Goal: Task Accomplishment & Management: Manage account settings

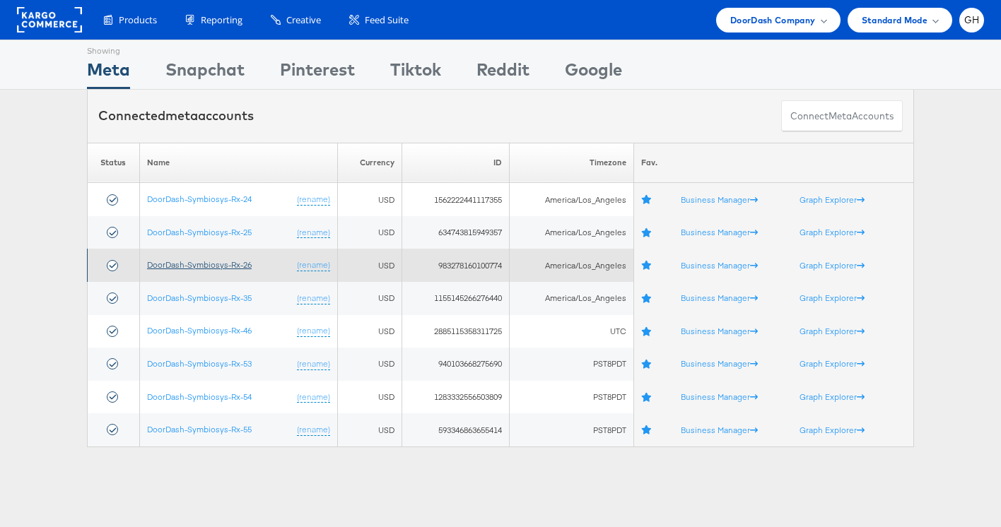
click at [217, 268] on link "DoorDash-Symbiosys-Rx-26" at bounding box center [199, 264] width 105 height 11
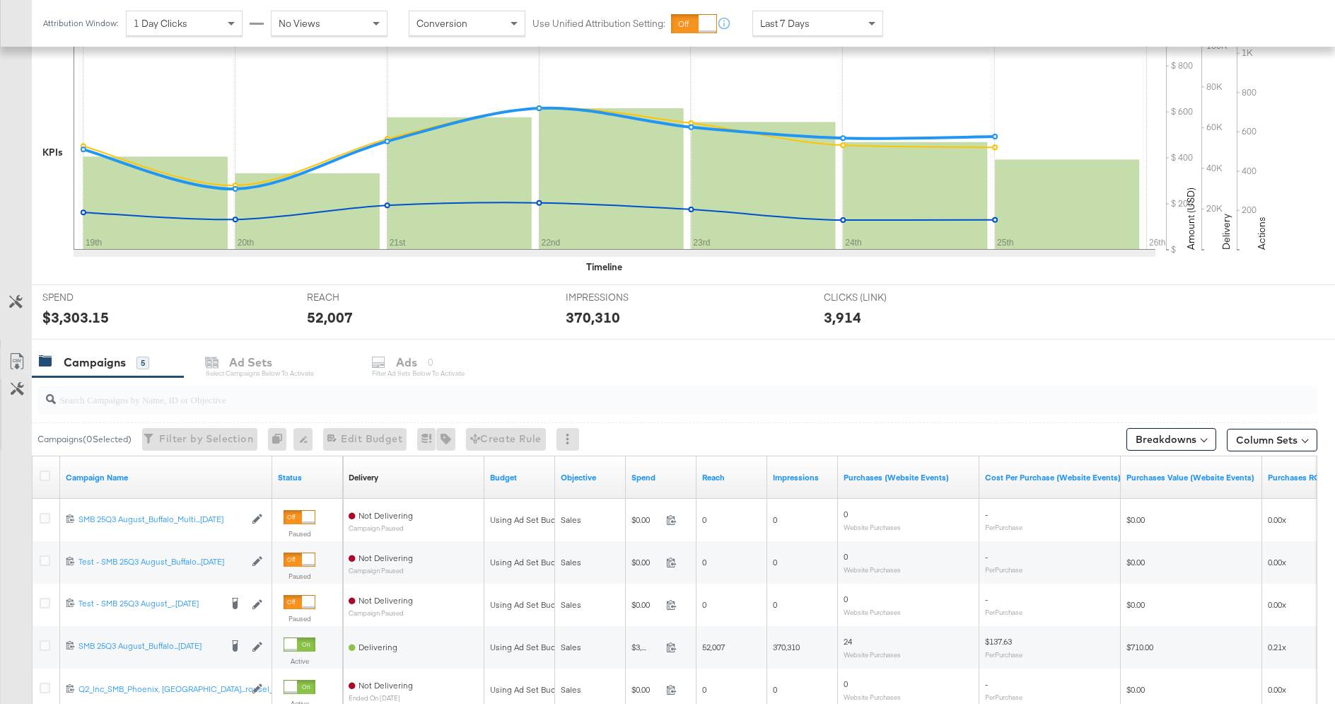
scroll to position [451, 0]
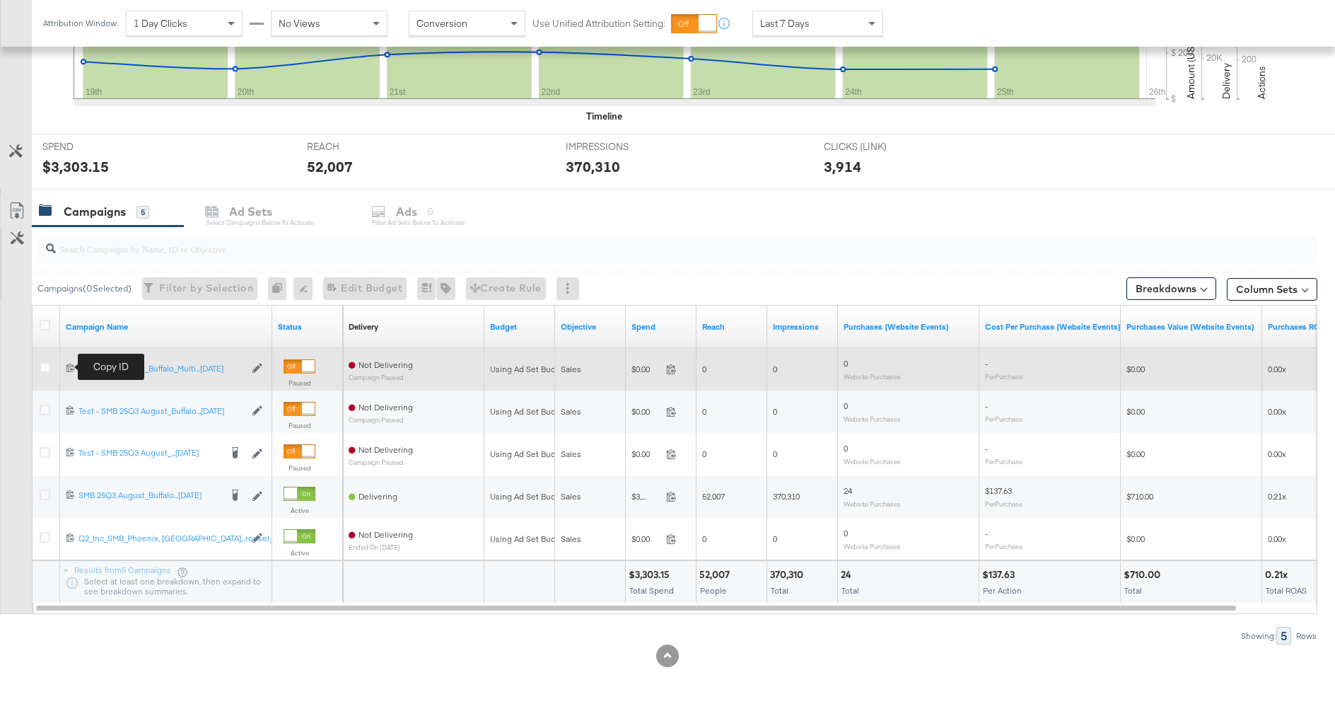
click at [68, 364] on icon at bounding box center [70, 367] width 9 height 9
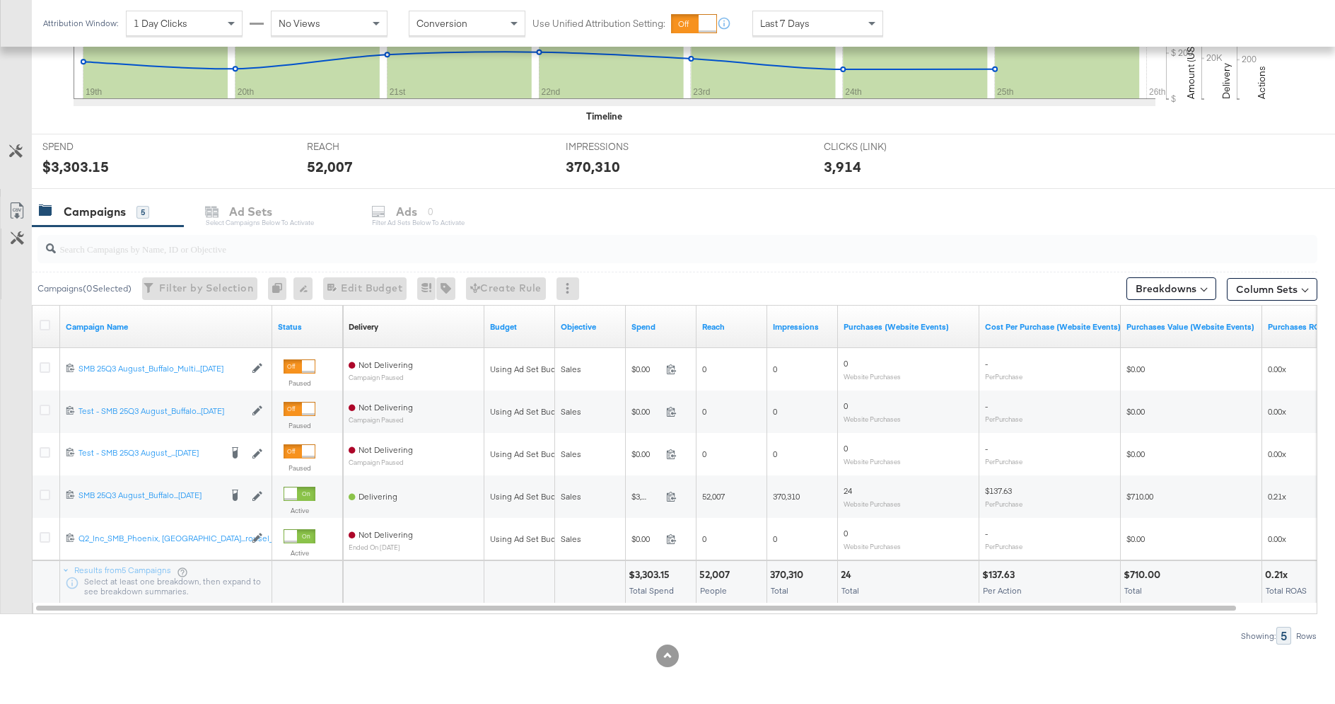
scroll to position [436, 0]
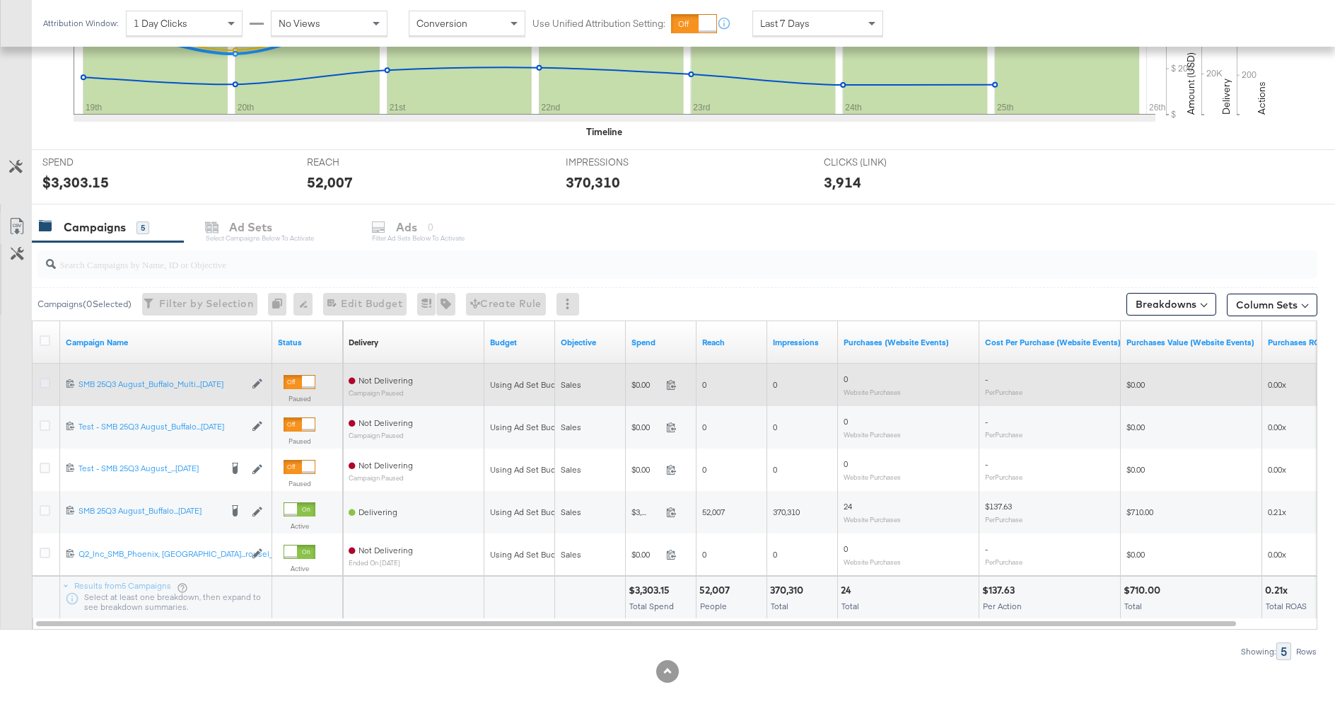
click at [44, 382] on icon at bounding box center [45, 383] width 11 height 11
click at [0, 0] on input "checkbox" at bounding box center [0, 0] width 0 height 0
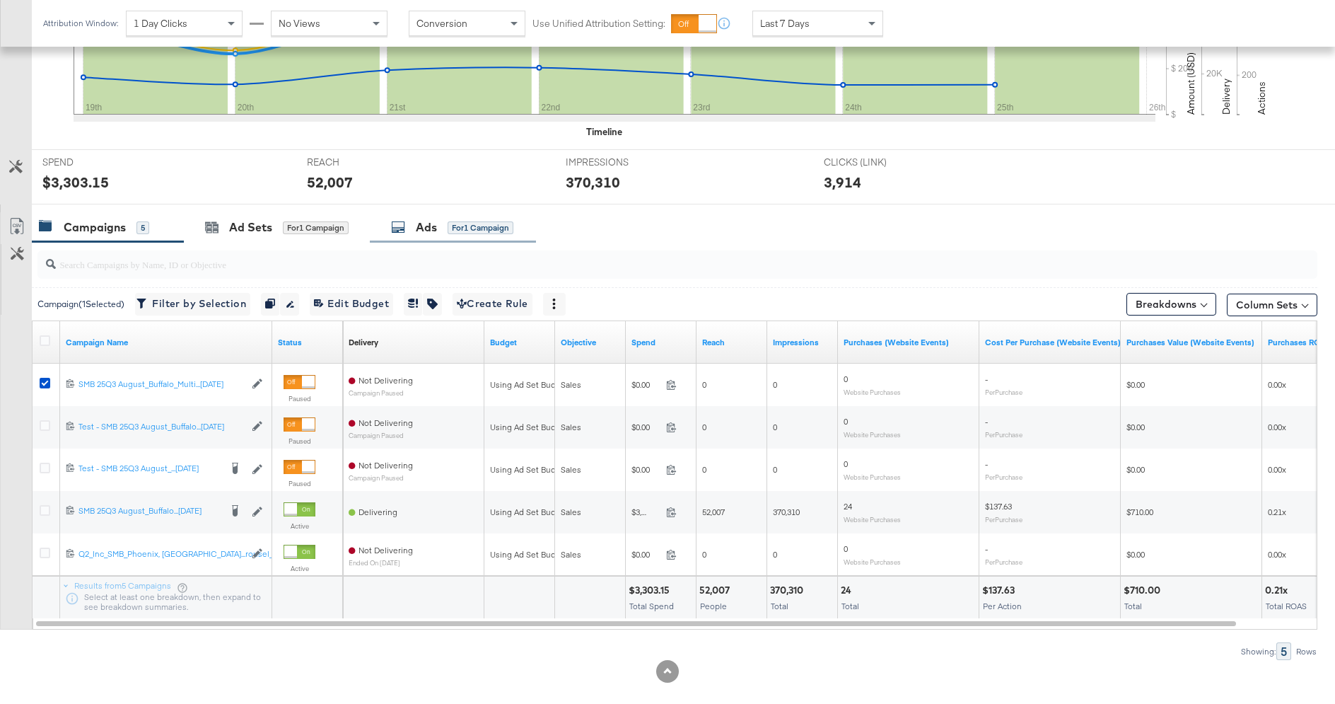
click at [444, 223] on div "Ads for 1 Campaign" at bounding box center [452, 227] width 122 height 16
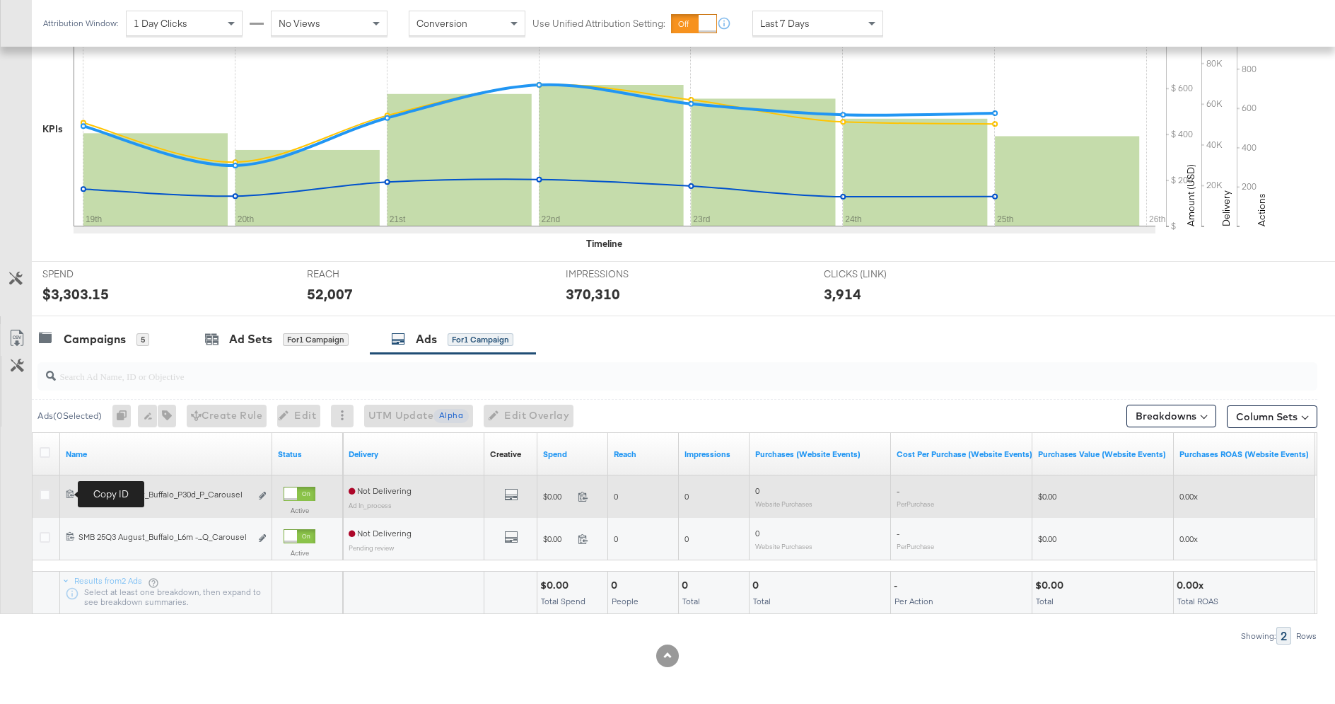
click at [69, 493] on icon at bounding box center [70, 493] width 9 height 9
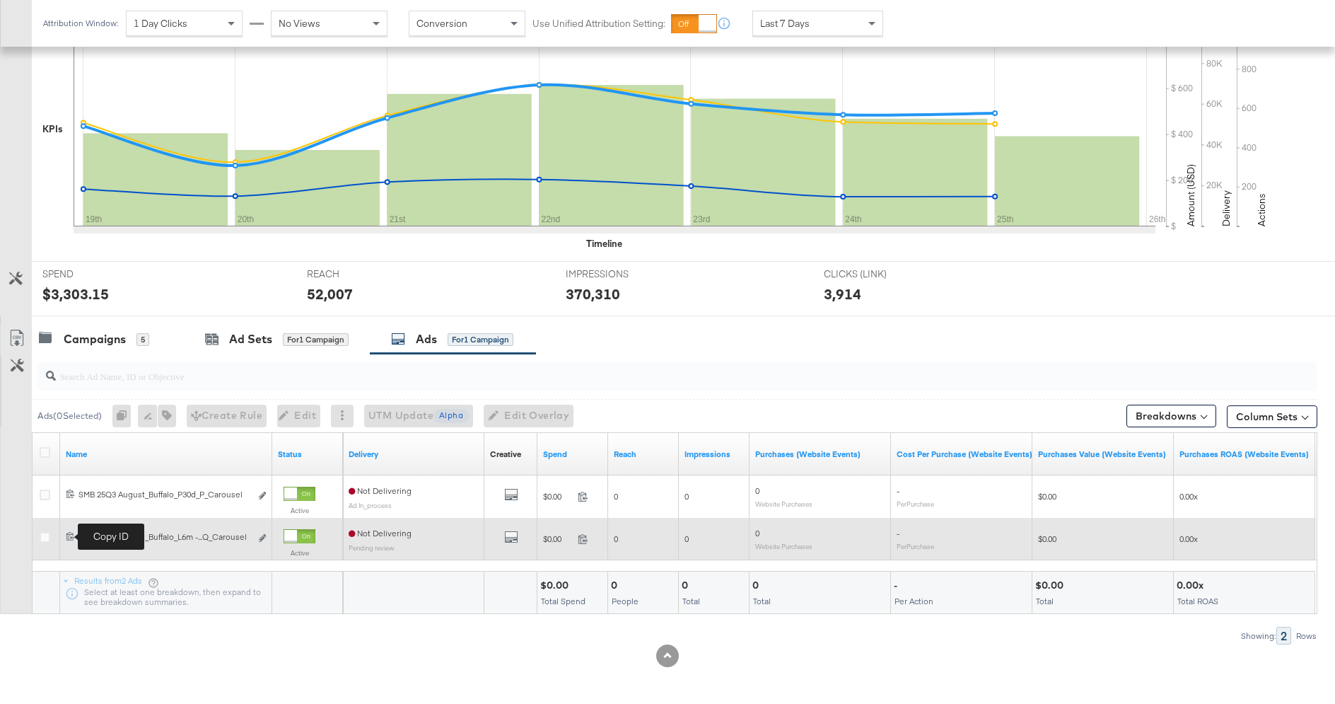
click at [70, 535] on icon at bounding box center [70, 535] width 9 height 9
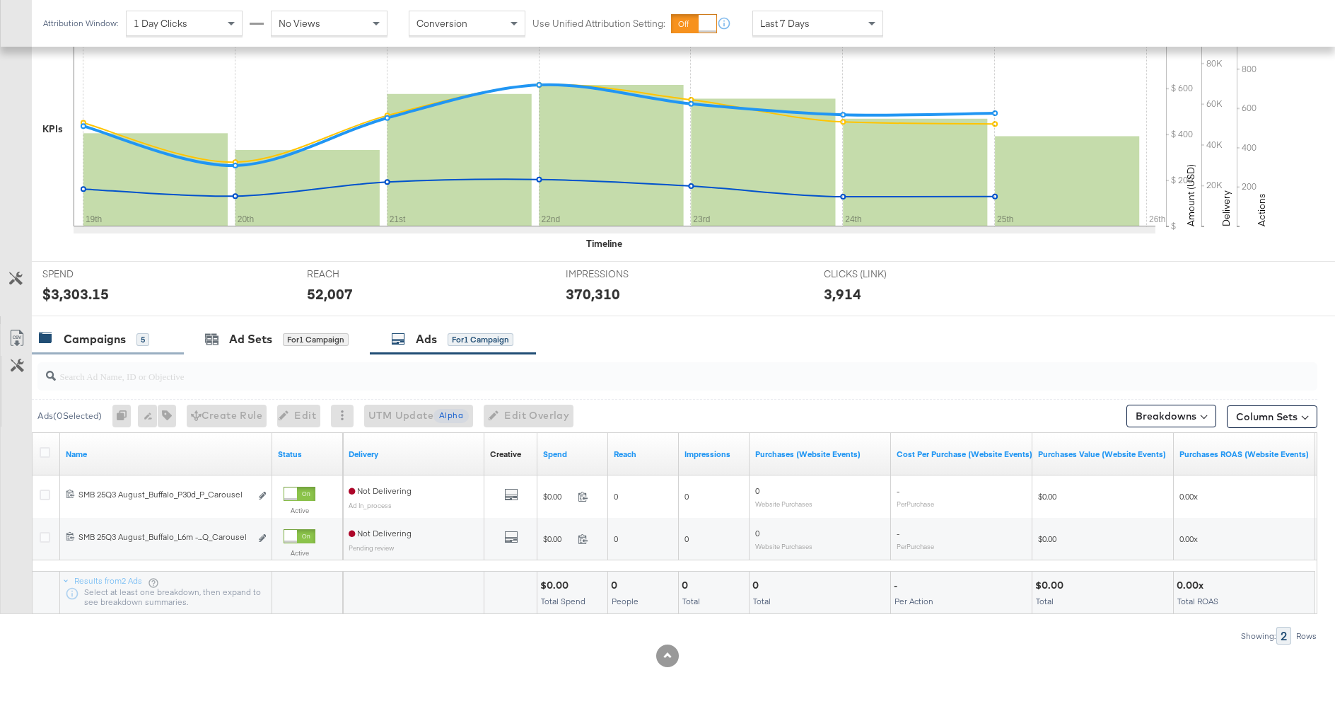
click at [136, 337] on div "5" at bounding box center [142, 339] width 13 height 13
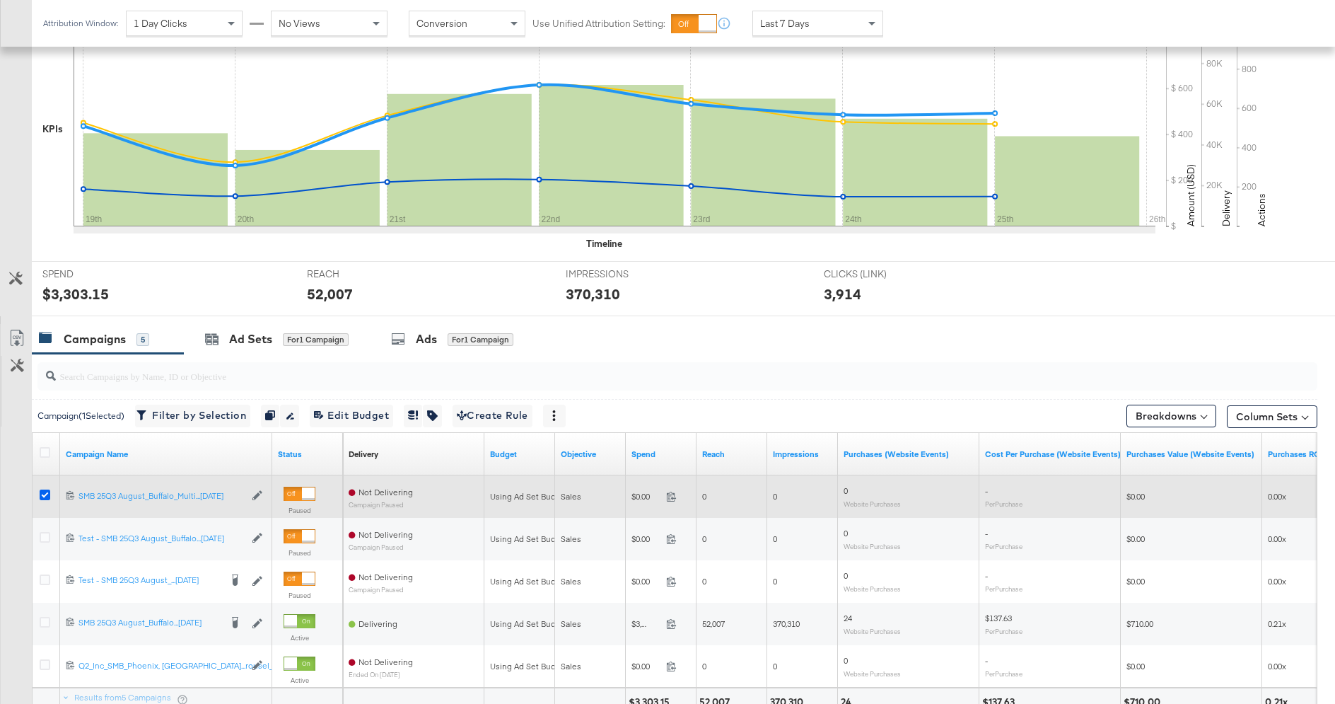
click at [43, 489] on icon at bounding box center [45, 494] width 11 height 11
click at [0, 0] on input "checkbox" at bounding box center [0, 0] width 0 height 0
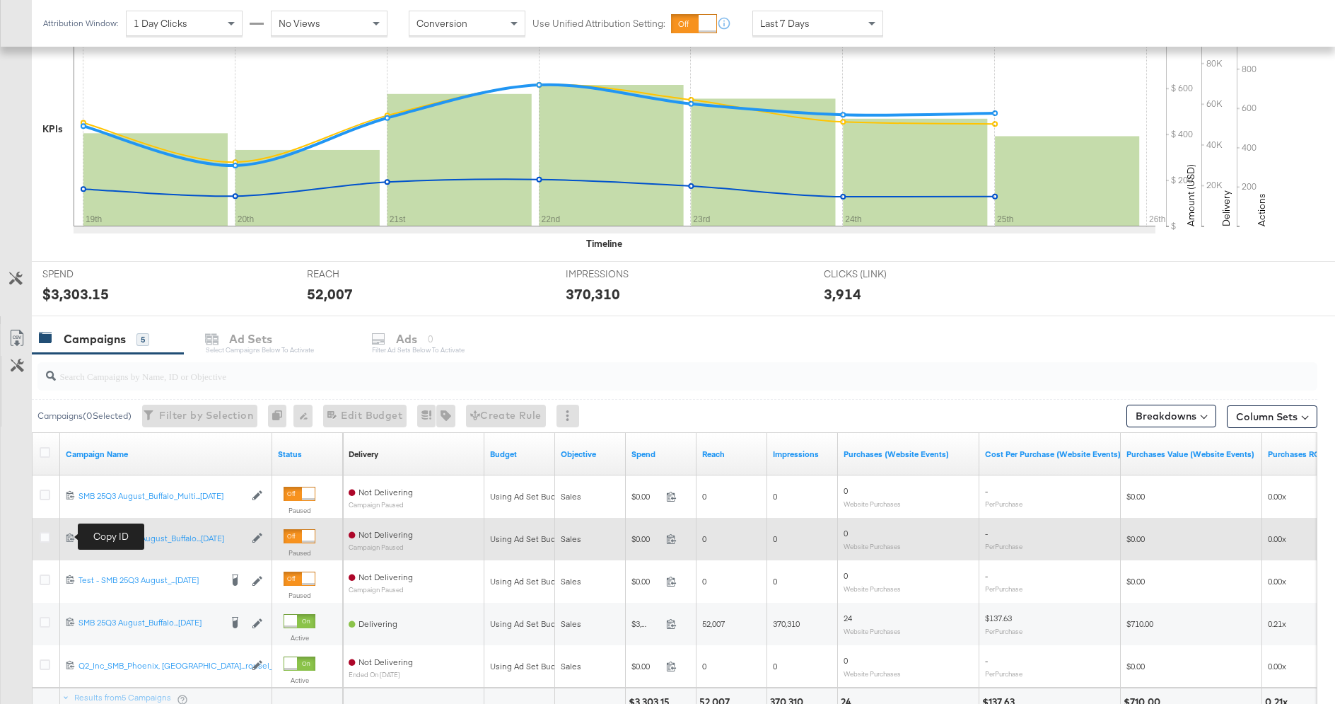
click at [69, 537] on icon at bounding box center [70, 536] width 9 height 9
click at [43, 533] on icon at bounding box center [45, 537] width 11 height 11
click at [0, 0] on input "checkbox" at bounding box center [0, 0] width 0 height 0
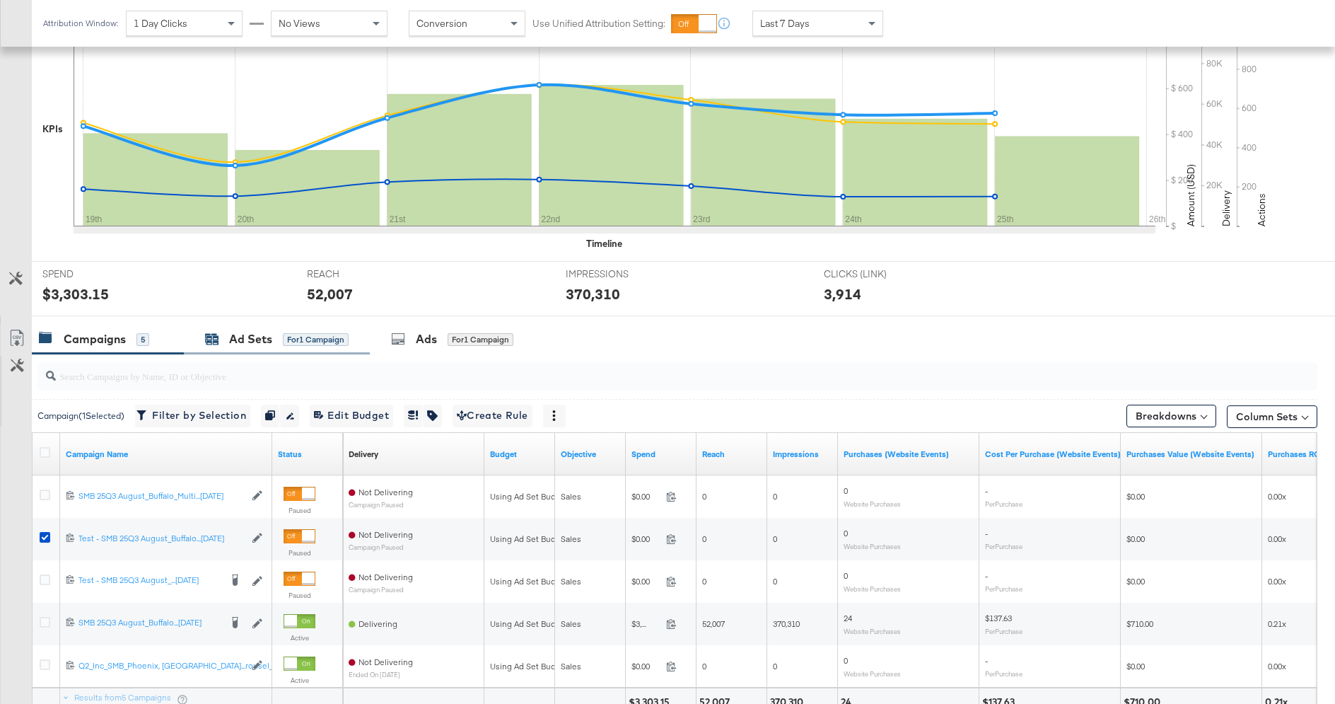
click at [253, 341] on div "Ad Sets" at bounding box center [250, 339] width 43 height 16
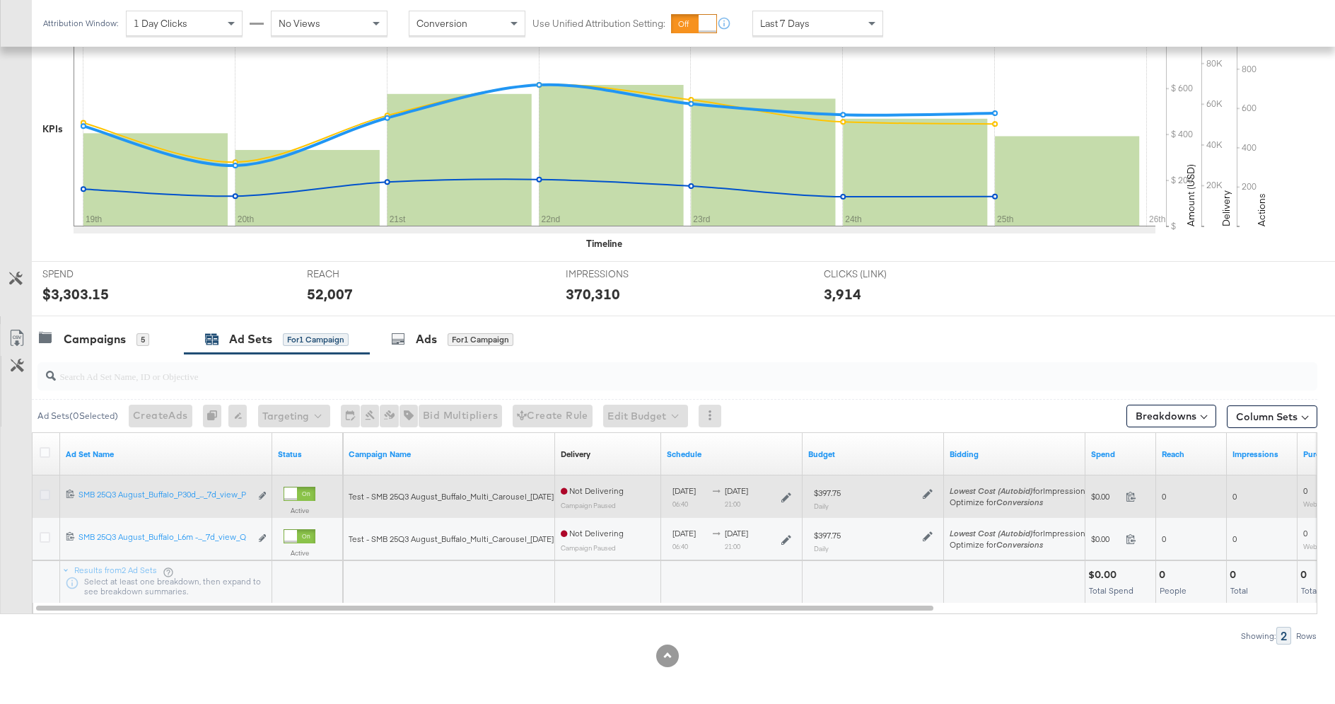
click at [42, 491] on icon at bounding box center [45, 494] width 11 height 11
click at [0, 0] on input "checkbox" at bounding box center [0, 0] width 0 height 0
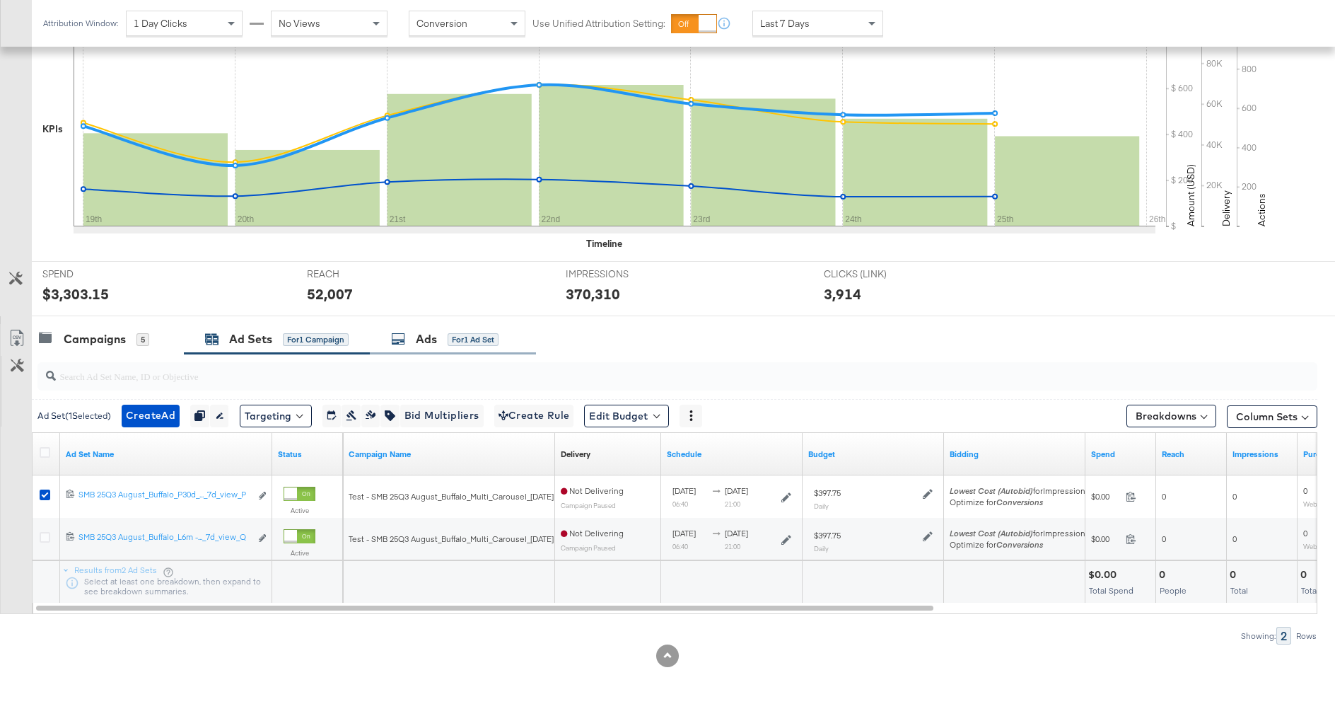
click at [409, 344] on div "Ads for 1 Ad Set" at bounding box center [444, 339] width 107 height 16
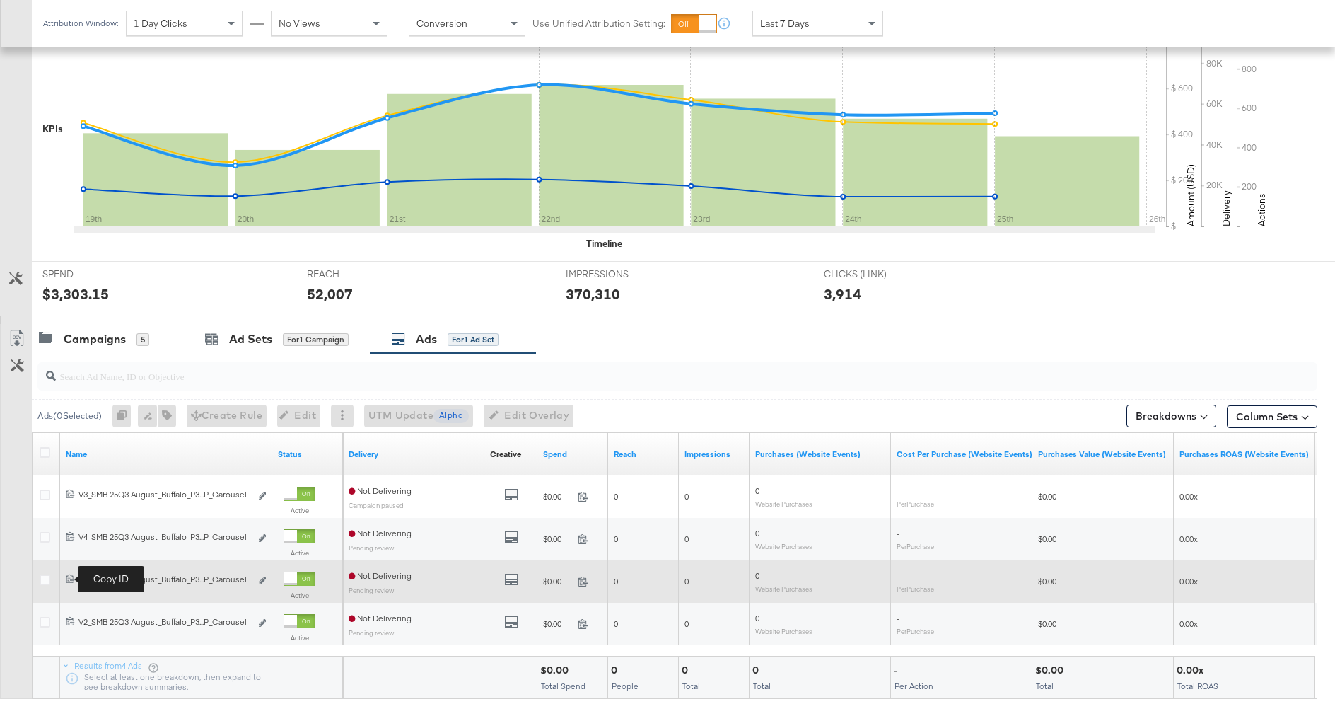
click at [68, 579] on icon at bounding box center [70, 577] width 9 height 9
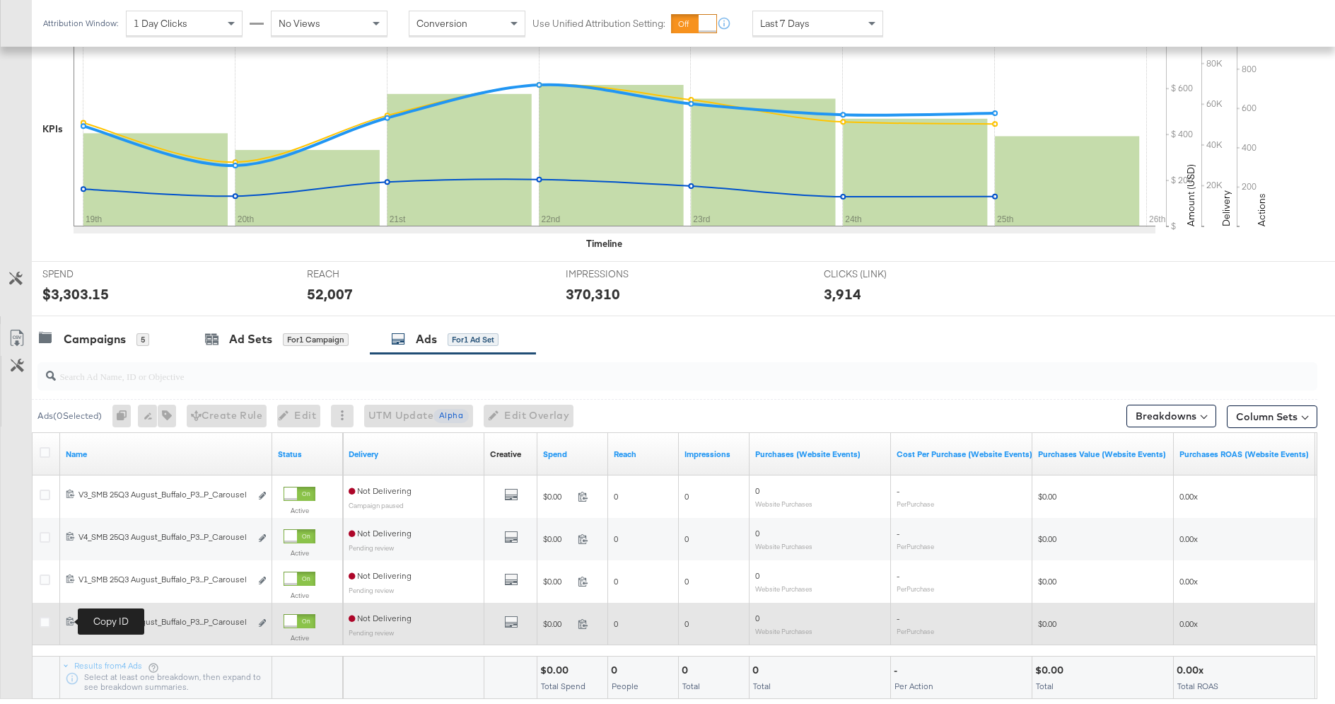
click at [71, 617] on icon at bounding box center [70, 620] width 9 height 9
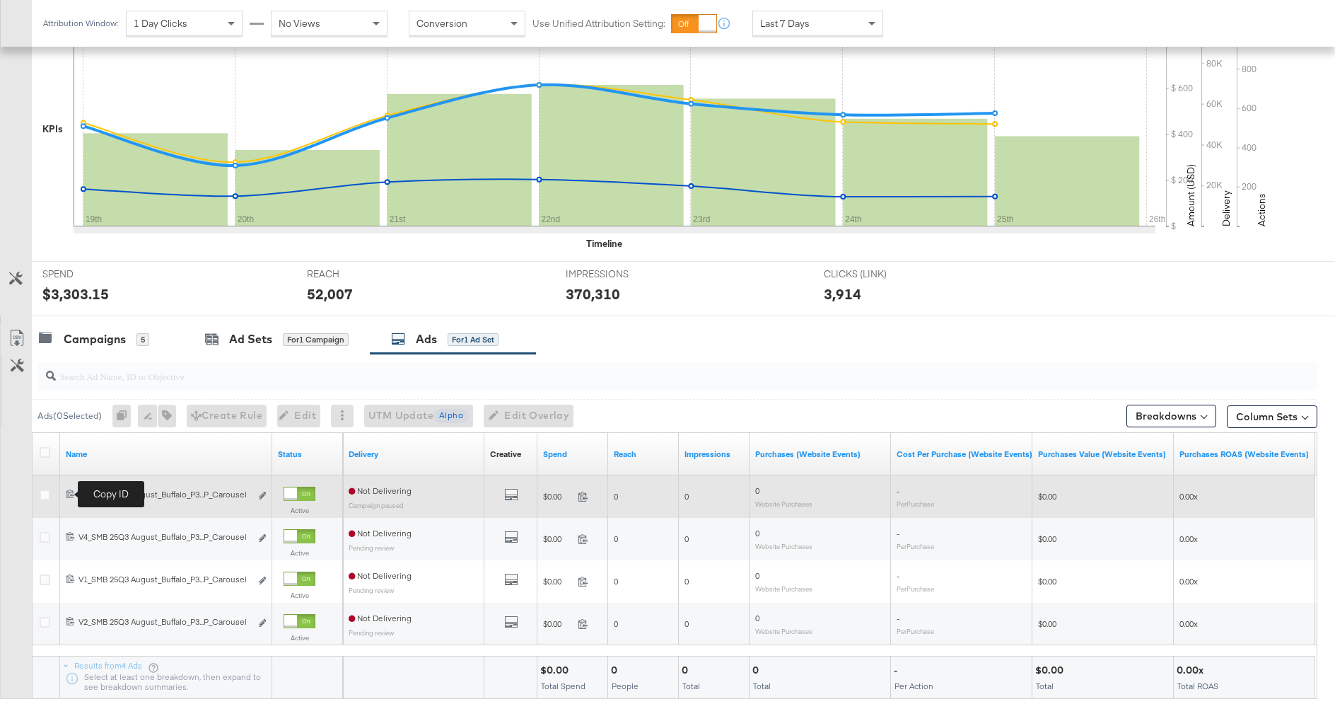
click at [71, 492] on icon at bounding box center [70, 493] width 9 height 9
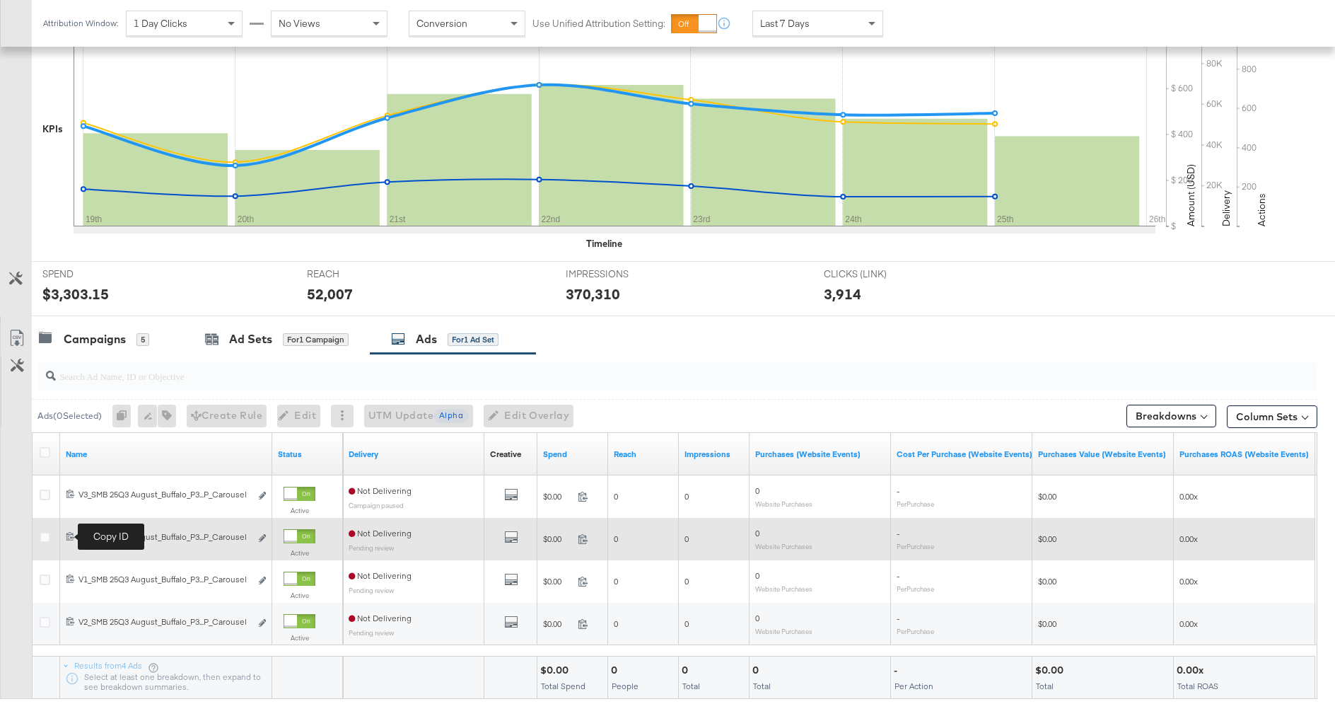
click at [69, 532] on icon at bounding box center [70, 535] width 9 height 9
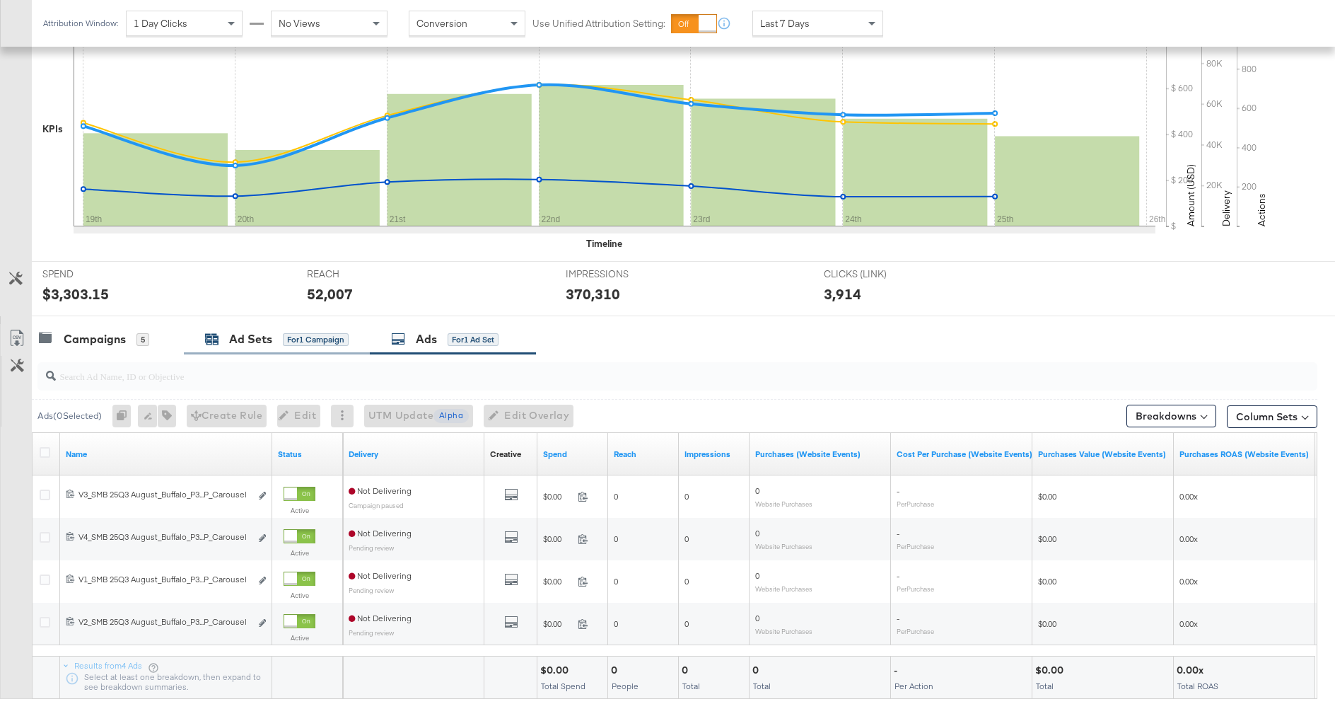
click at [231, 344] on div "Ad Sets" at bounding box center [250, 339] width 43 height 16
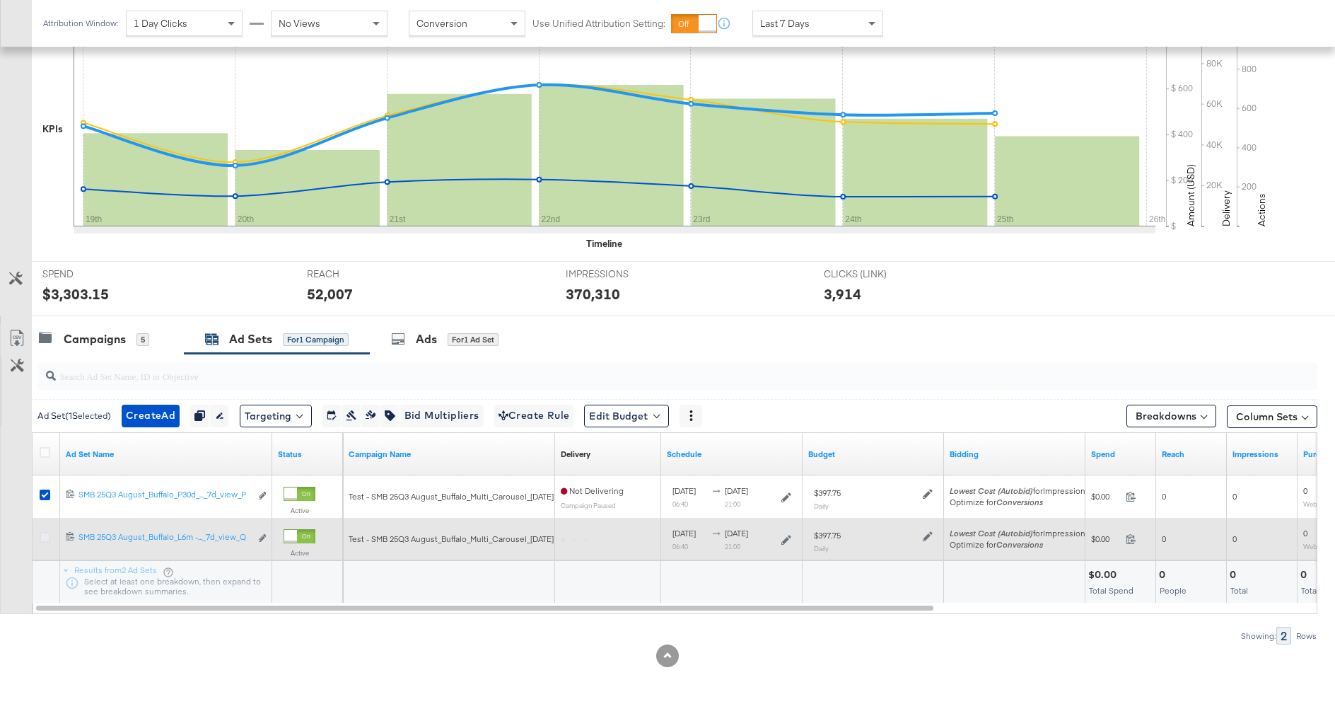
click at [42, 536] on icon at bounding box center [45, 537] width 11 height 11
click at [0, 0] on input "checkbox" at bounding box center [0, 0] width 0 height 0
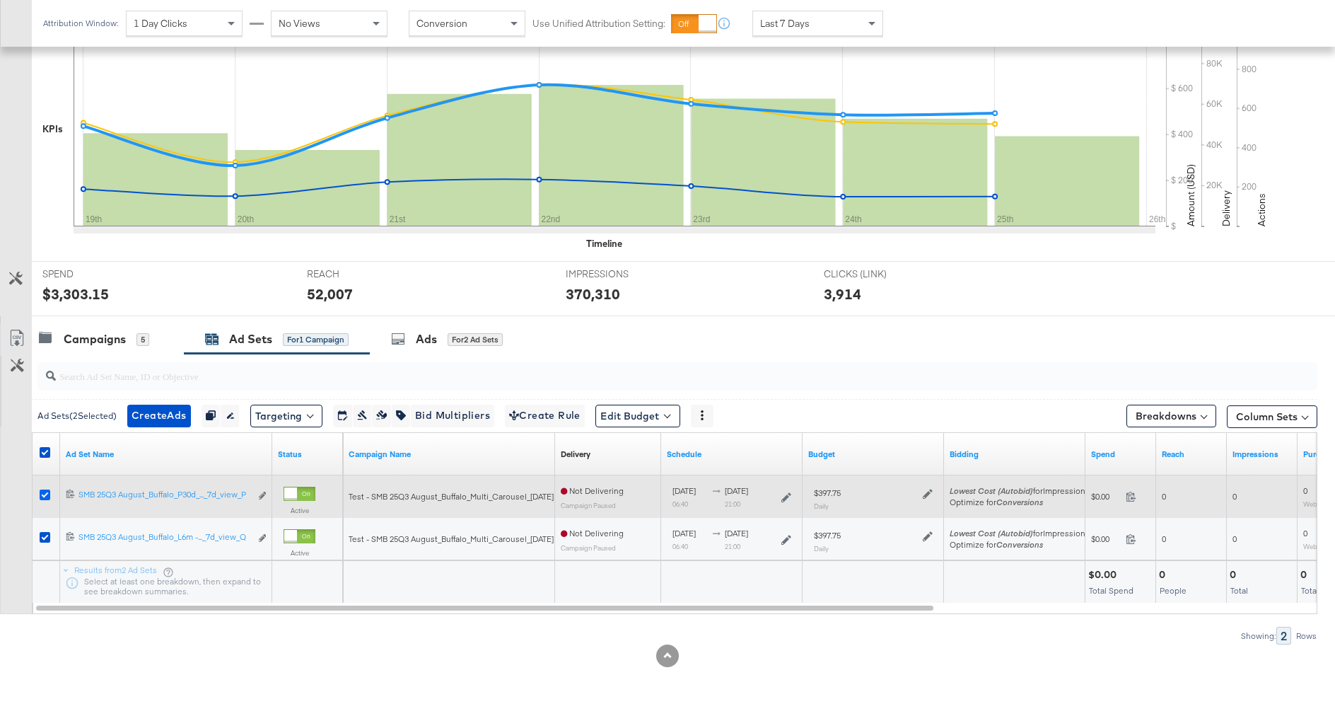
click at [42, 492] on icon at bounding box center [45, 494] width 11 height 11
click at [0, 0] on input "checkbox" at bounding box center [0, 0] width 0 height 0
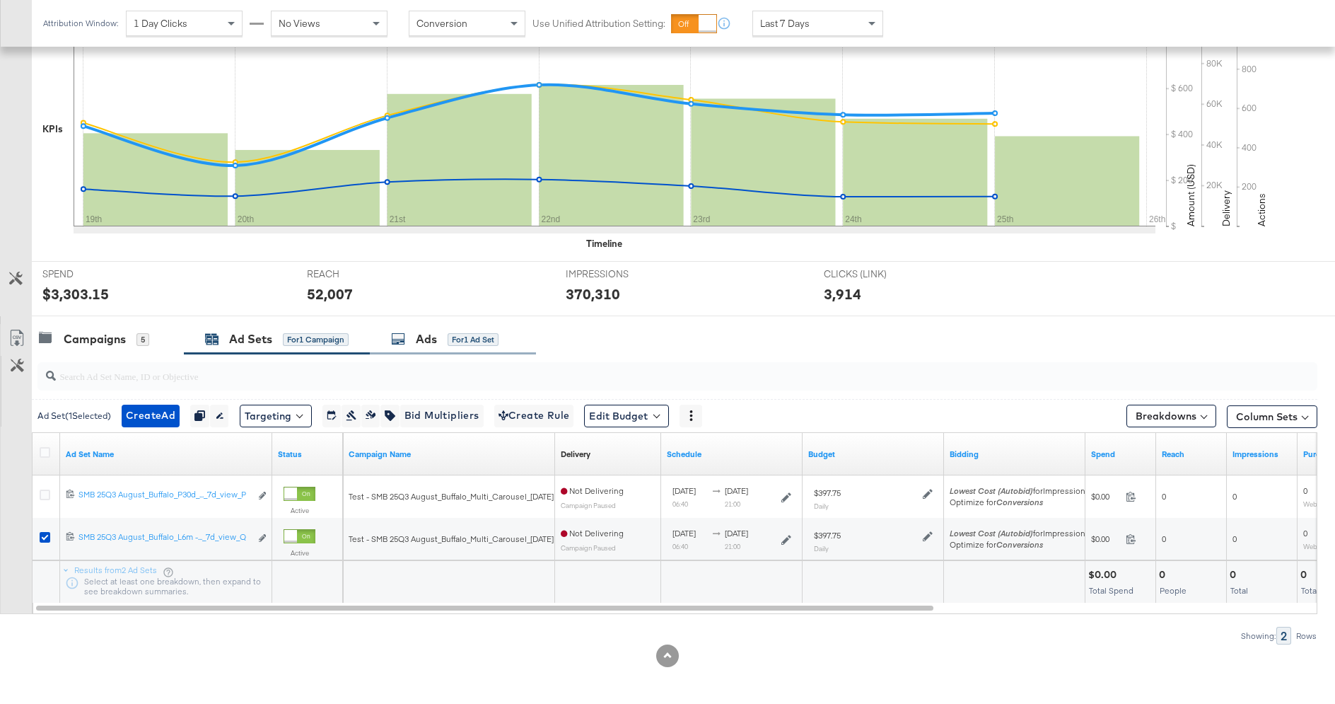
click at [420, 331] on div "Ads" at bounding box center [426, 339] width 21 height 16
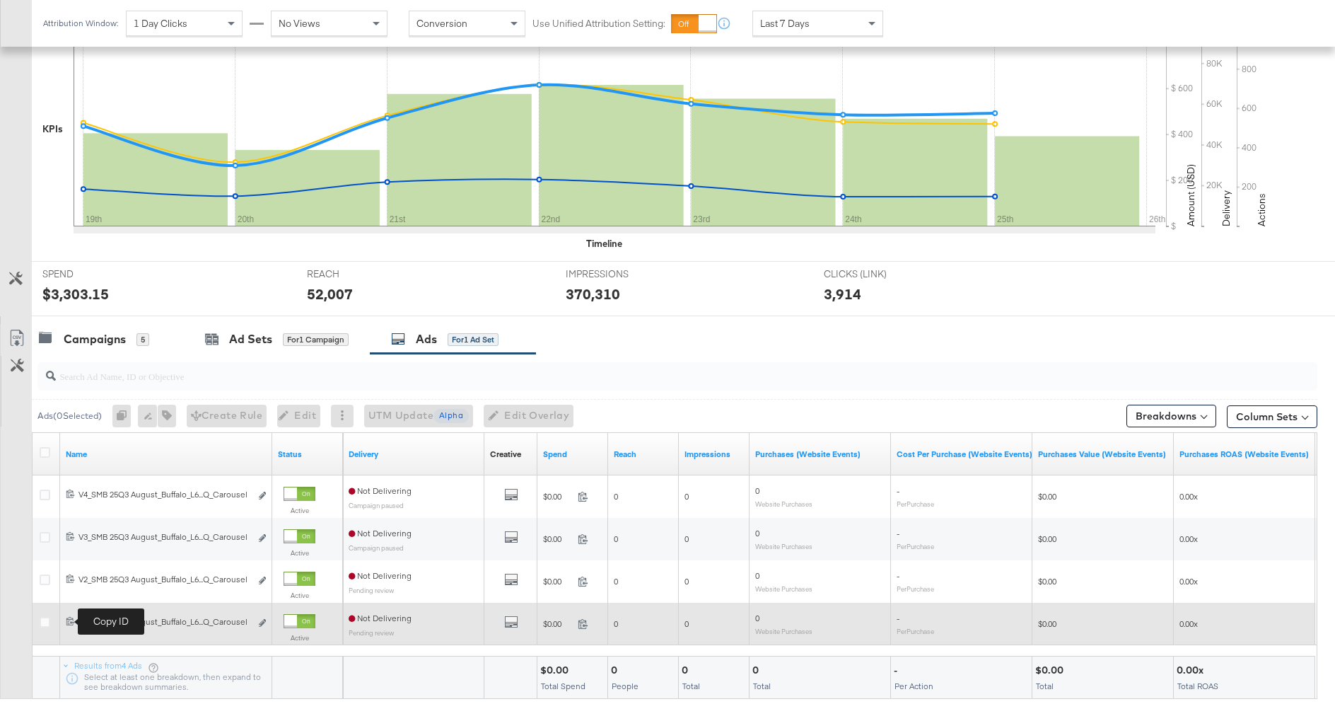
click at [67, 617] on icon at bounding box center [70, 621] width 8 height 8
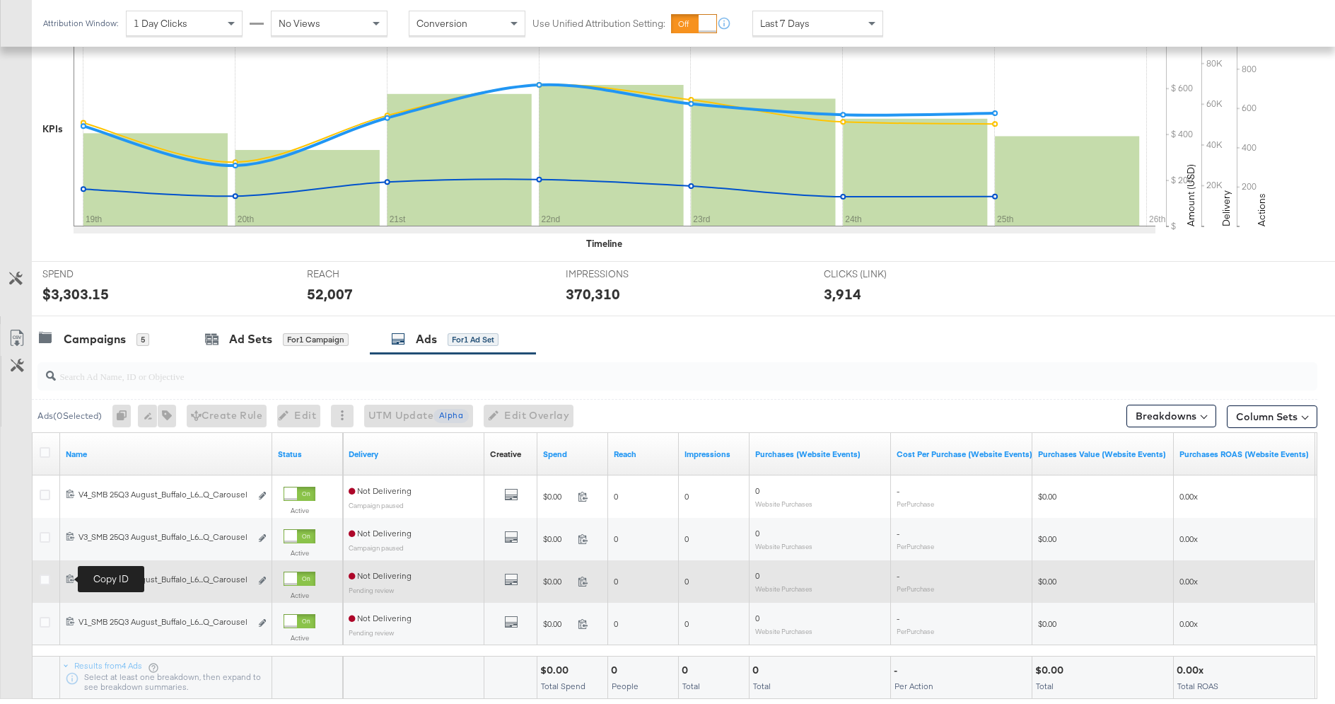
click at [66, 578] on icon at bounding box center [70, 577] width 9 height 9
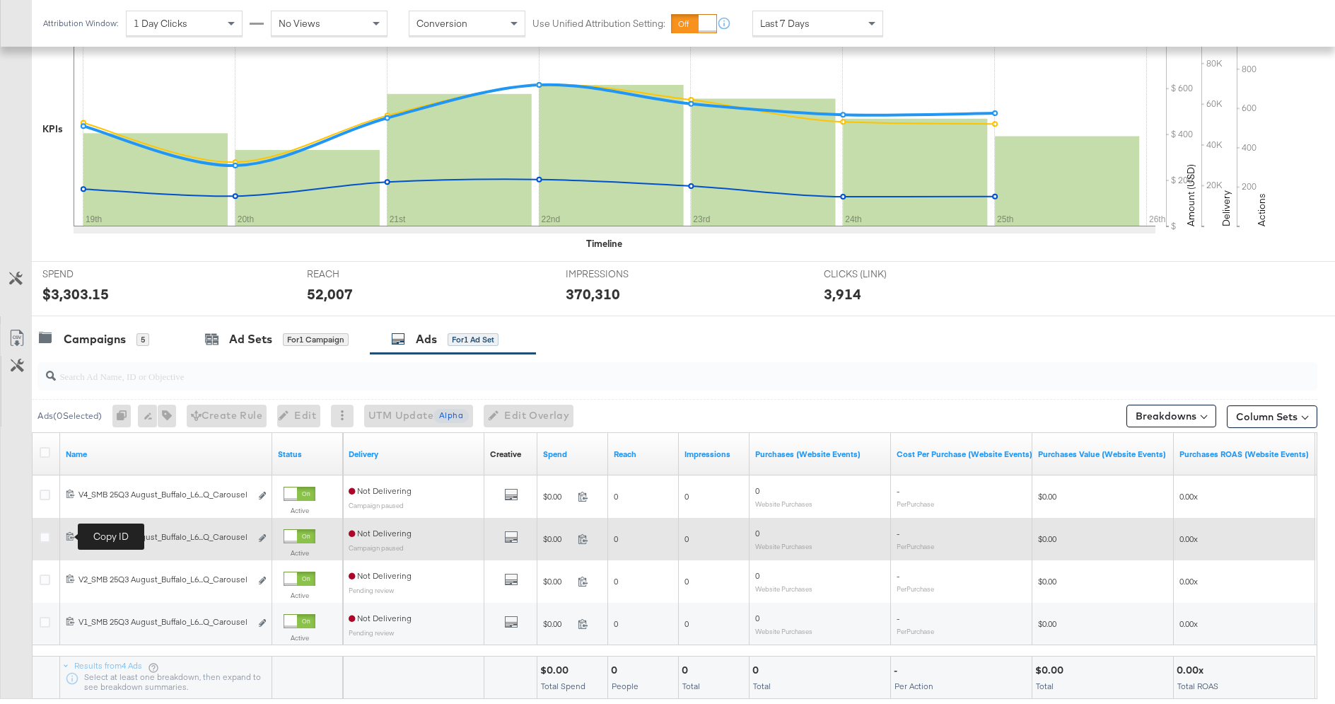
click at [73, 536] on icon at bounding box center [70, 535] width 9 height 9
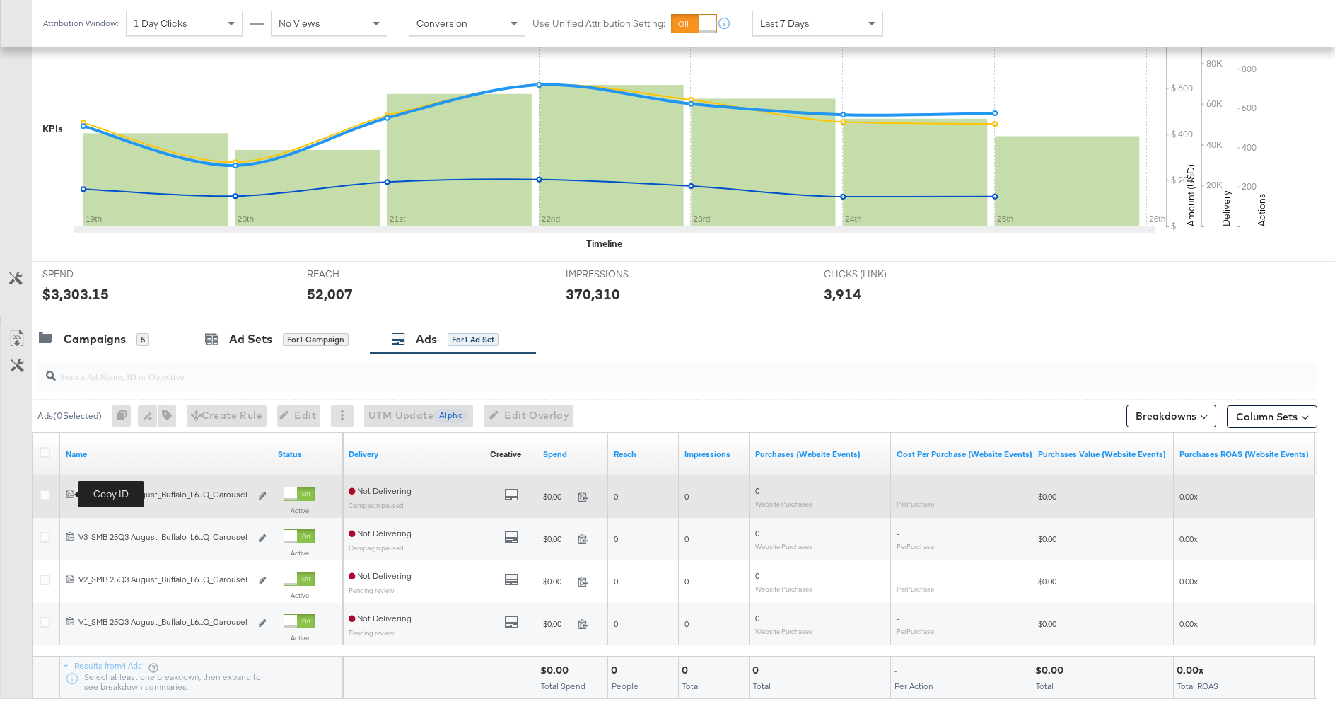
click at [70, 489] on icon at bounding box center [70, 493] width 9 height 9
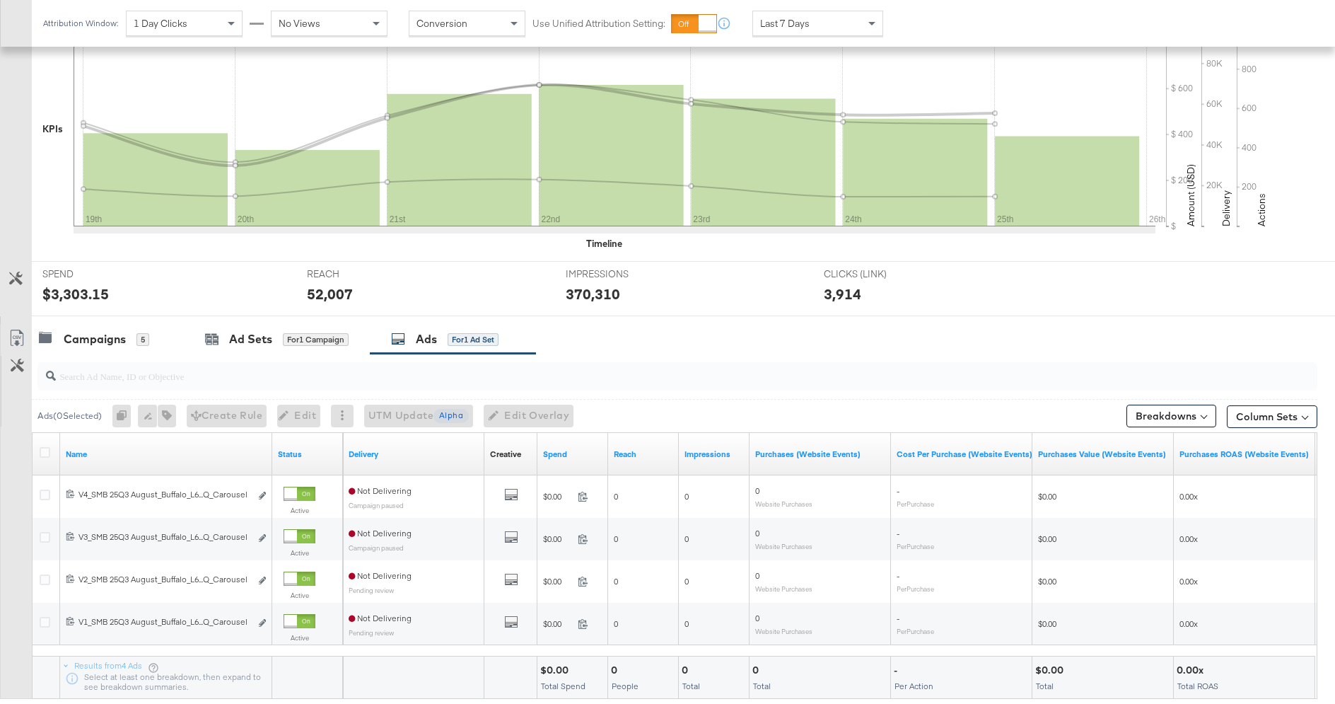
scroll to position [0, 0]
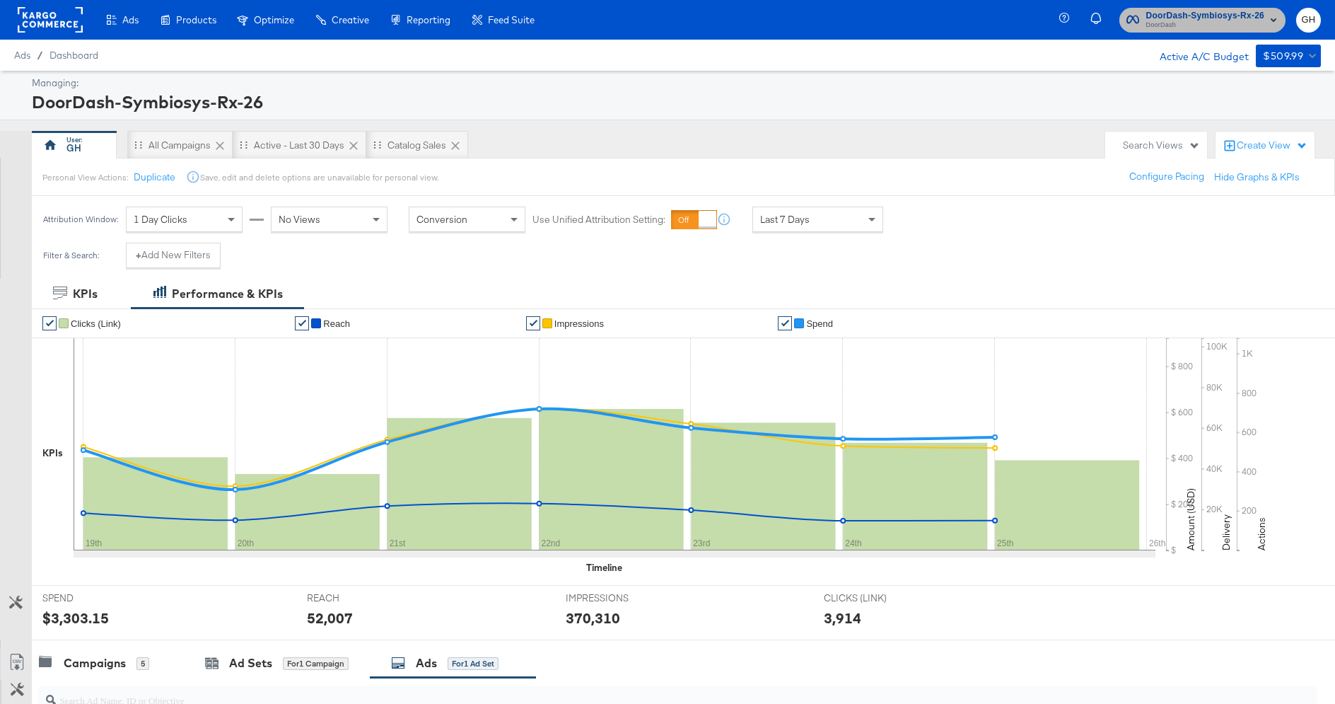
click at [1162, 9] on span "DoorDash-Symbiosys-Rx-26" at bounding box center [1205, 15] width 118 height 15
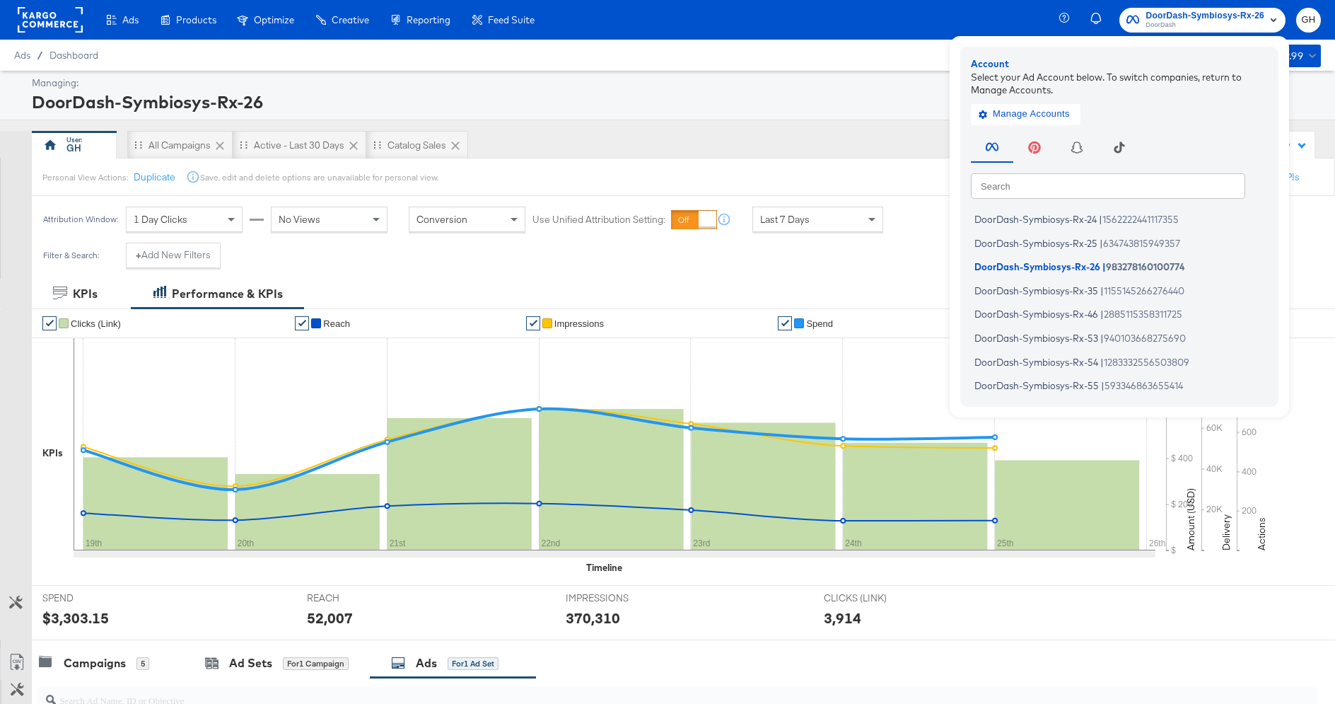
click at [1162, 9] on span "DoorDash-Symbiosys-Rx-26" at bounding box center [1205, 15] width 118 height 15
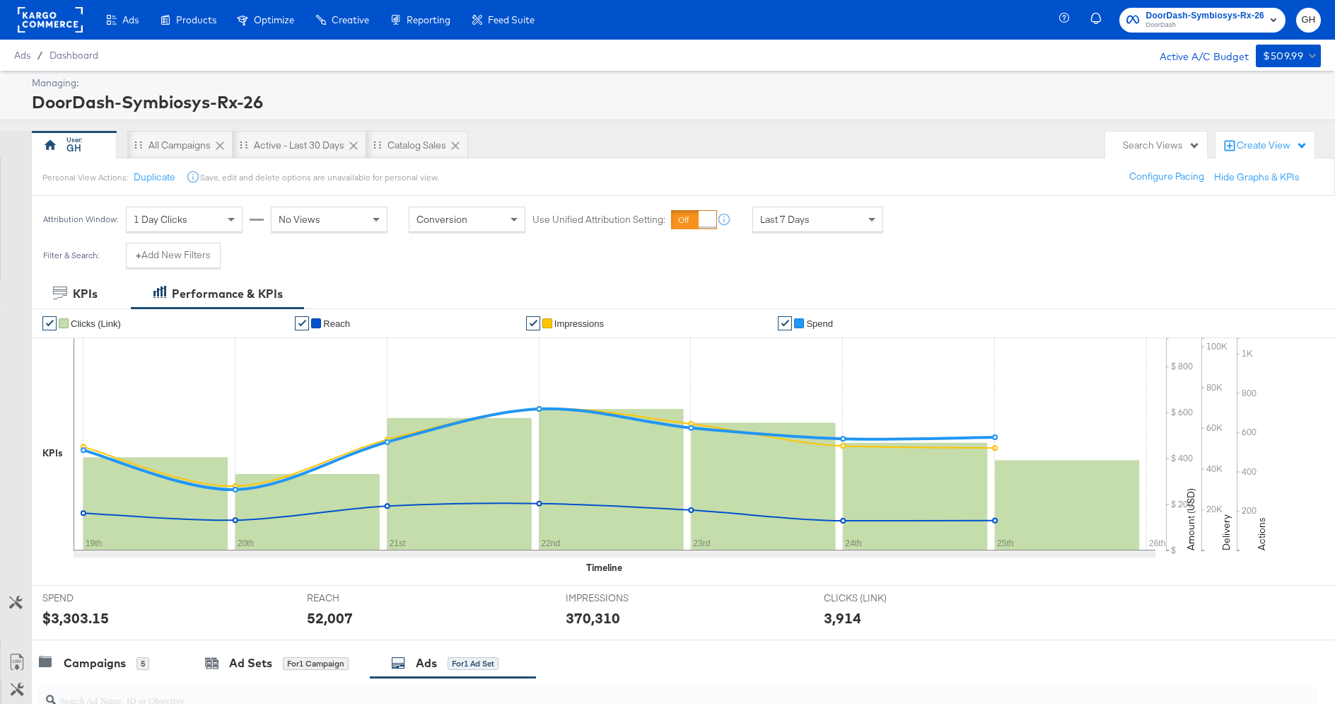
click at [66, 18] on rect at bounding box center [50, 19] width 65 height 25
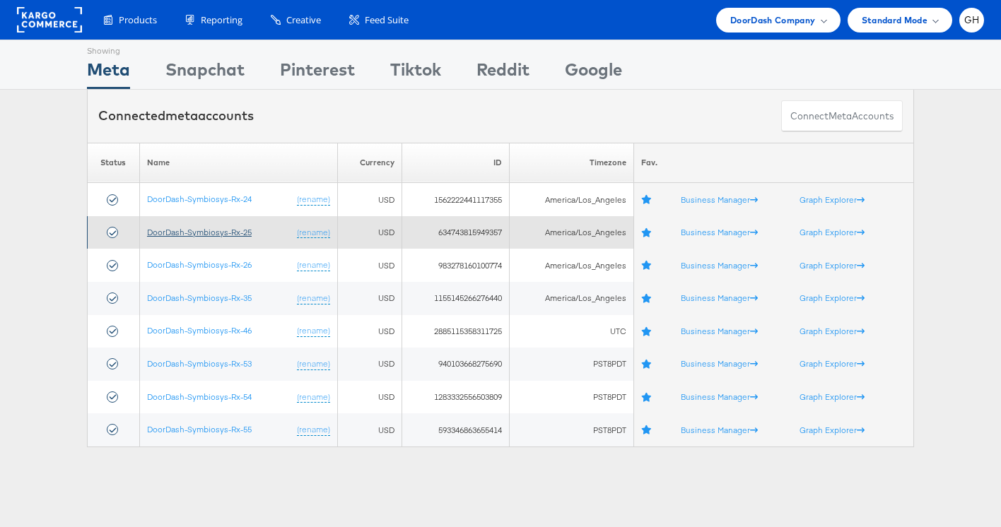
click at [193, 234] on link "DoorDash-Symbiosys-Rx-25" at bounding box center [199, 232] width 105 height 11
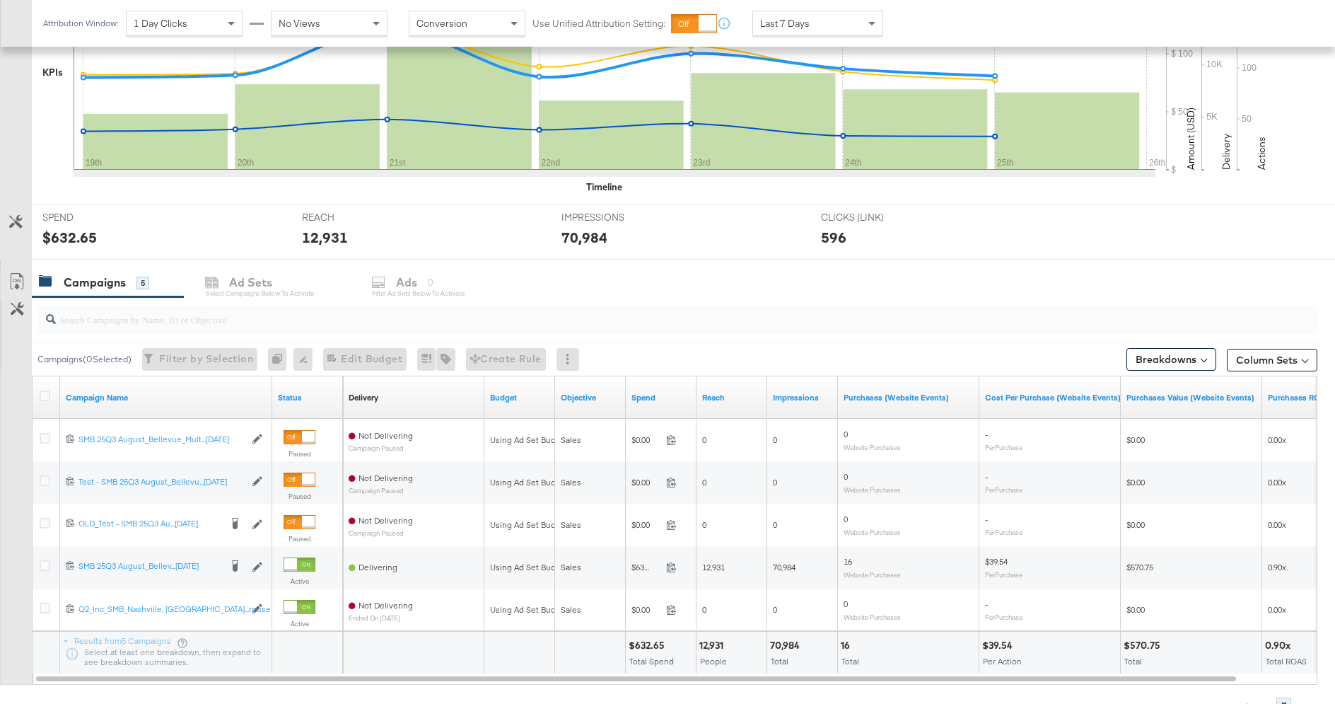
scroll to position [451, 0]
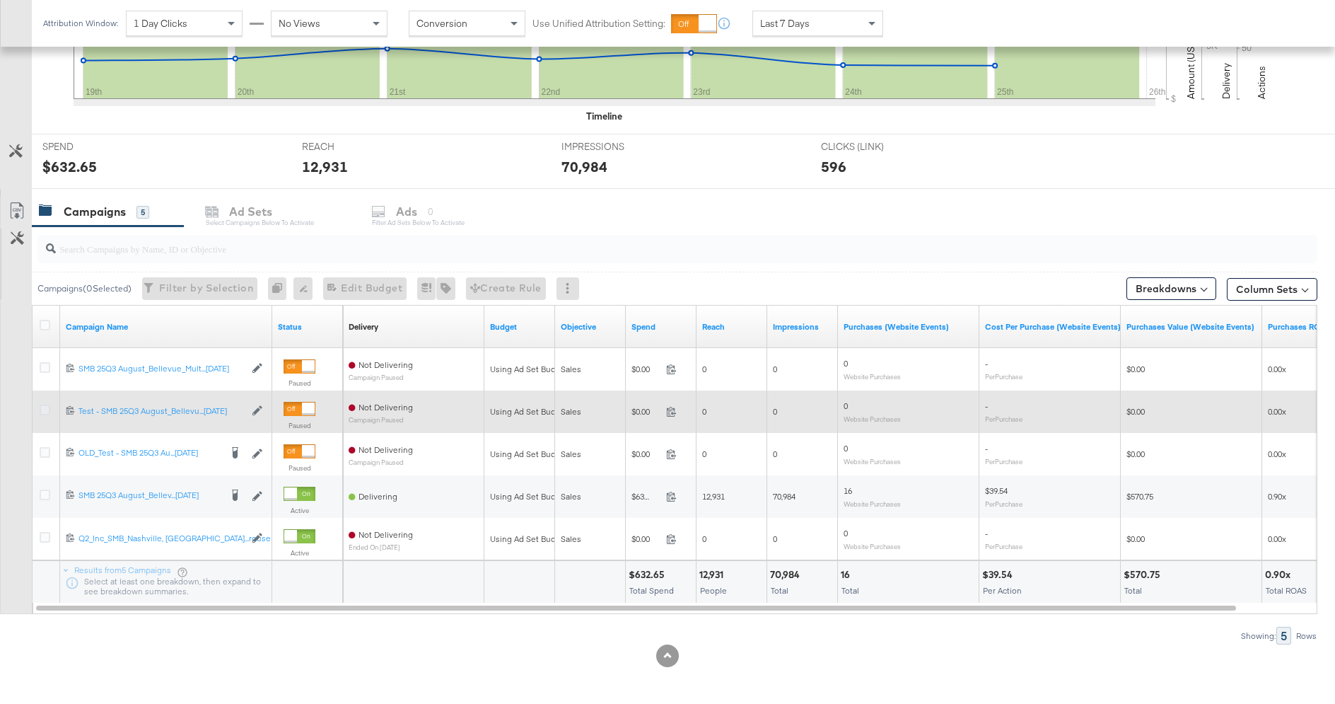
click at [41, 406] on icon at bounding box center [45, 409] width 11 height 11
click at [0, 0] on input "checkbox" at bounding box center [0, 0] width 0 height 0
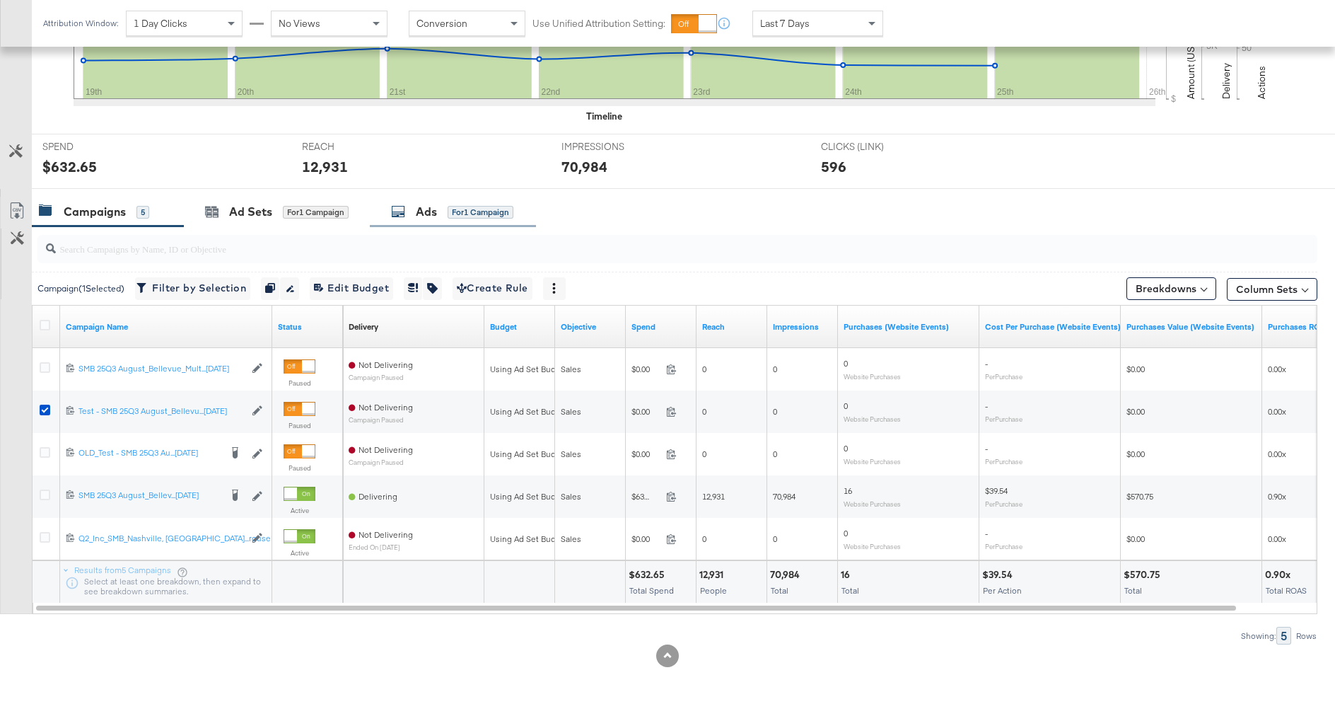
click at [415, 205] on div "Ads for 1 Campaign" at bounding box center [452, 212] width 122 height 16
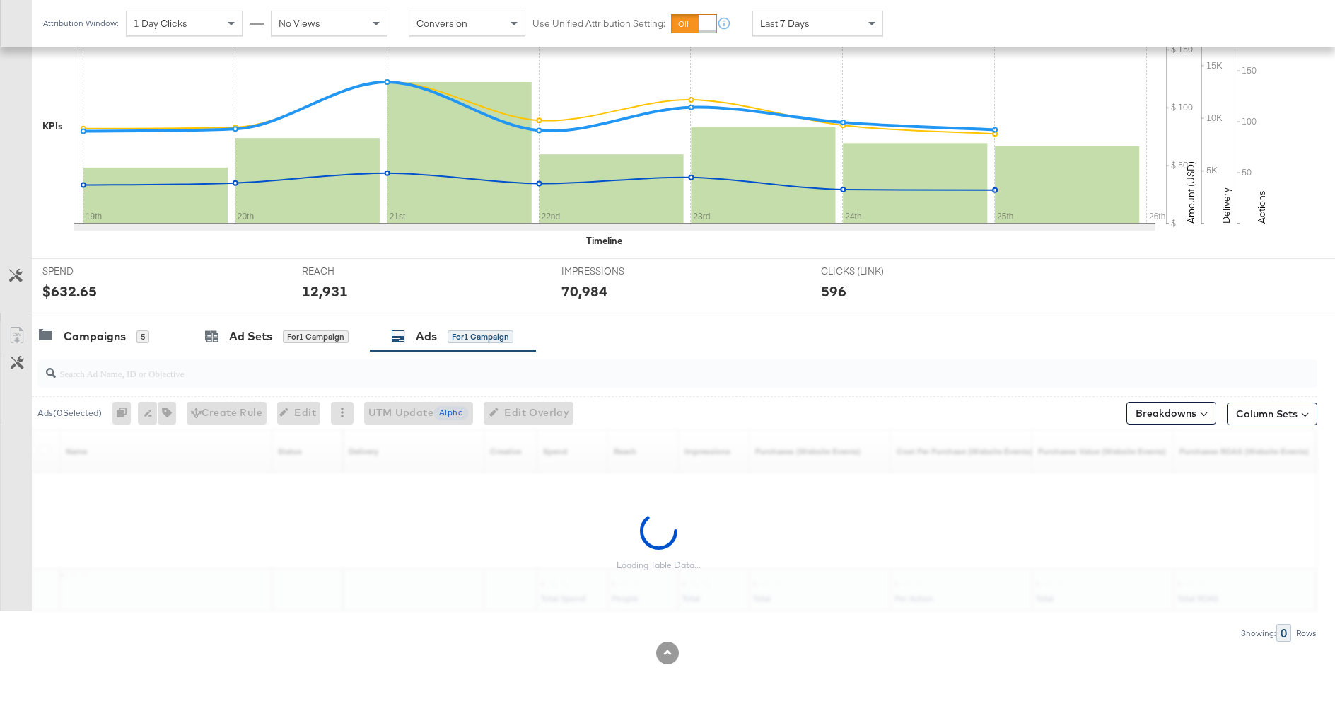
scroll to position [324, 0]
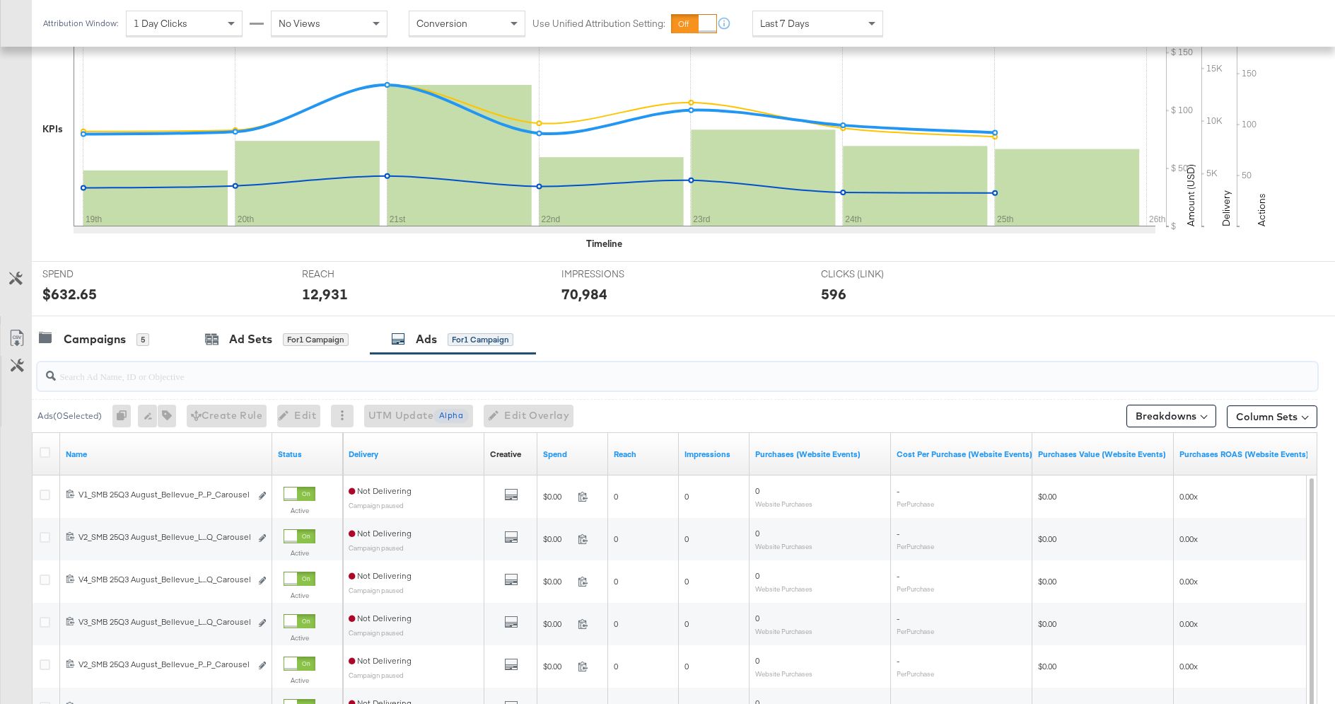
click at [211, 380] on input "search" at bounding box center [628, 370] width 1144 height 28
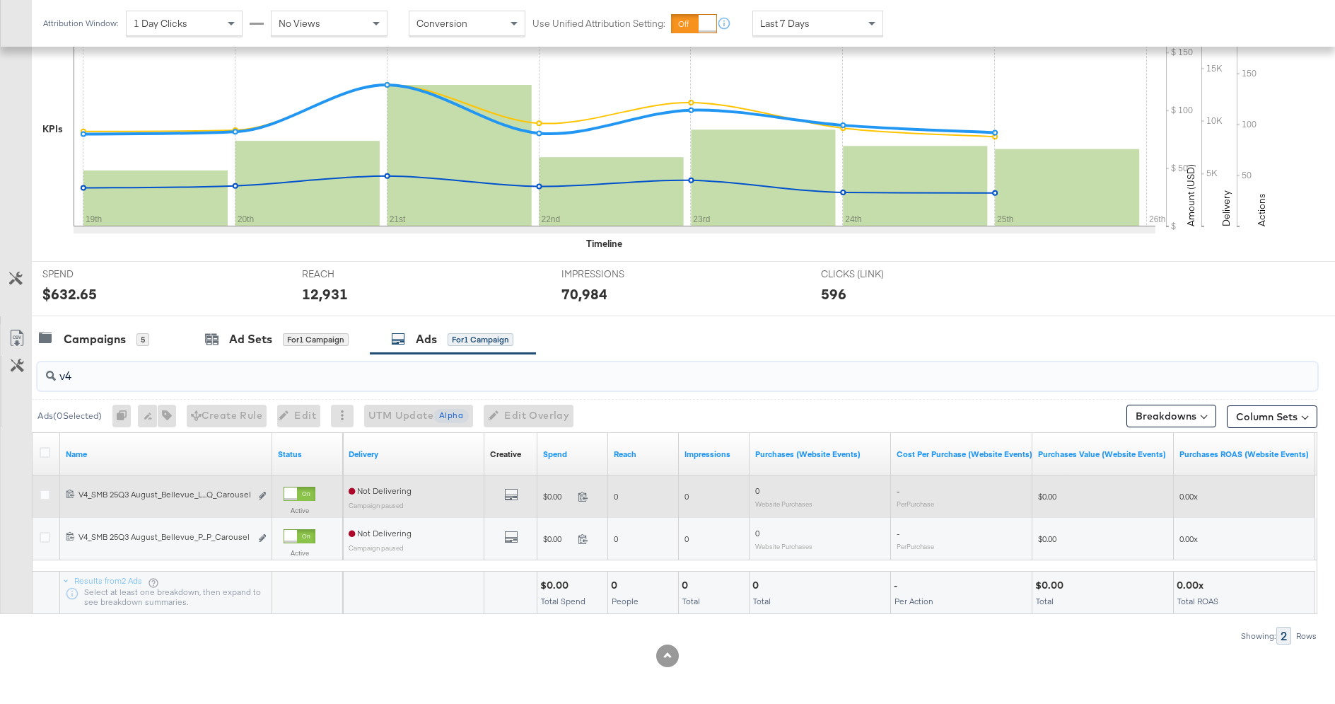
scroll to position [322, 0]
type input "v4"
click at [265, 491] on button "Edit ad" at bounding box center [262, 497] width 8 height 15
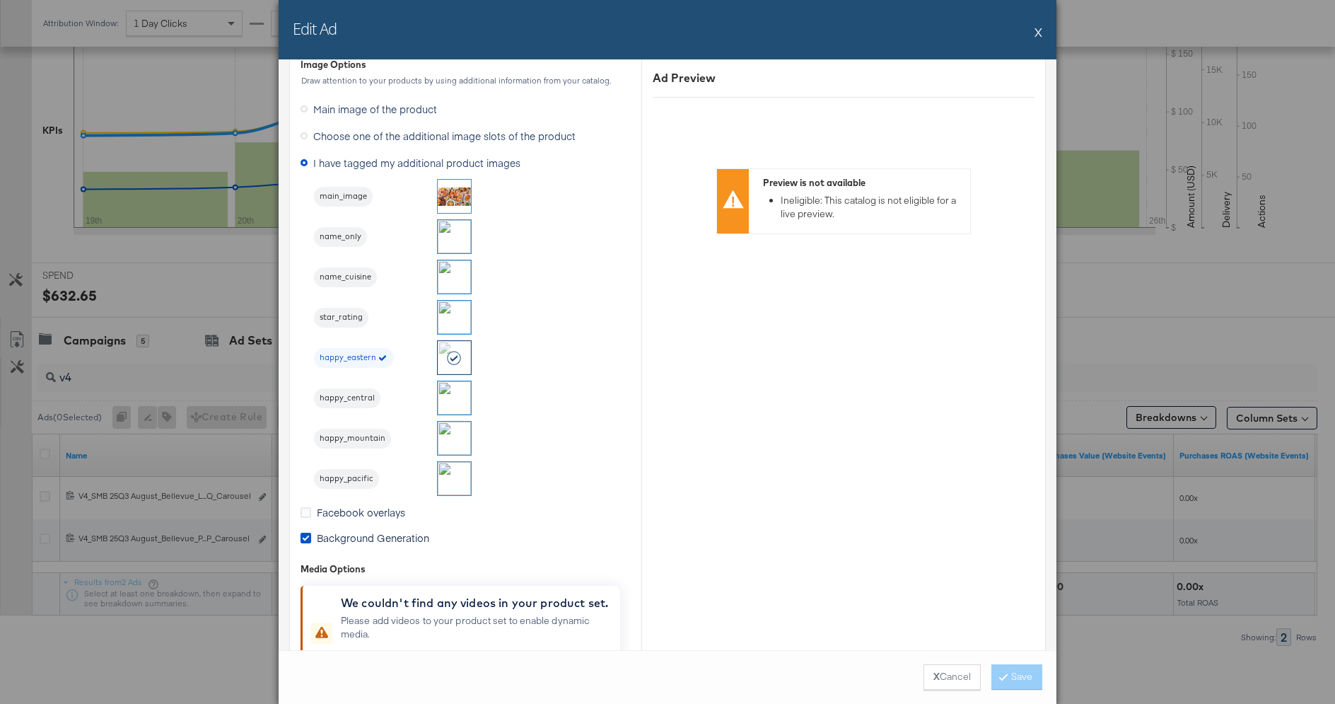
scroll to position [1227, 0]
click at [368, 472] on span "happy_pacific" at bounding box center [346, 477] width 65 height 11
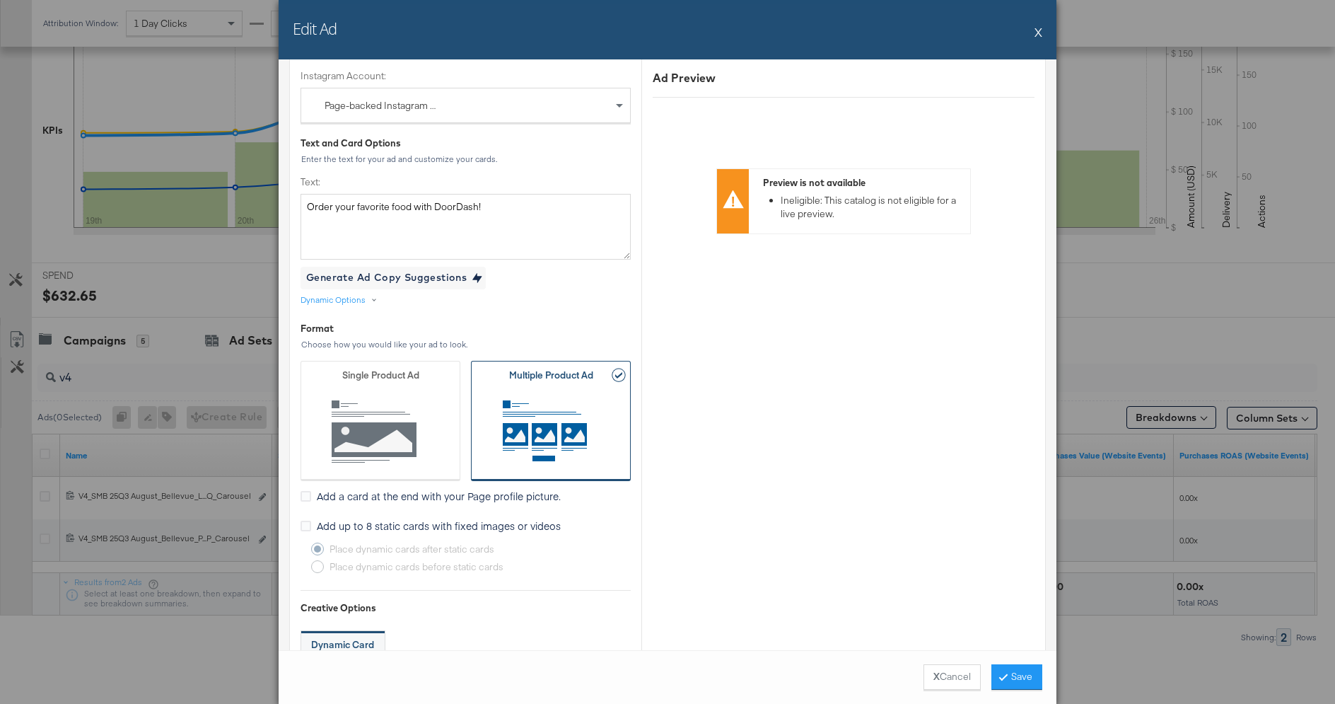
scroll to position [0, 0]
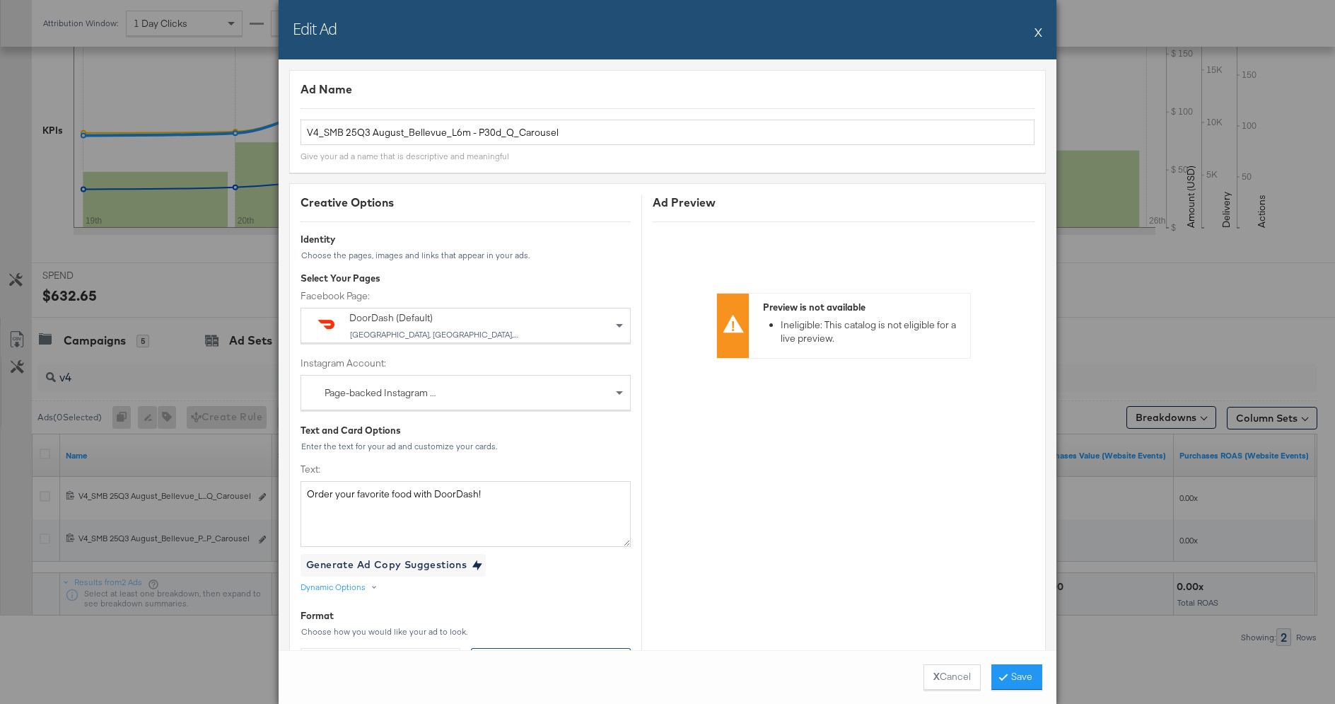
click at [403, 390] on div "Page-backed Instagram Account" at bounding box center [382, 393] width 115 height 14
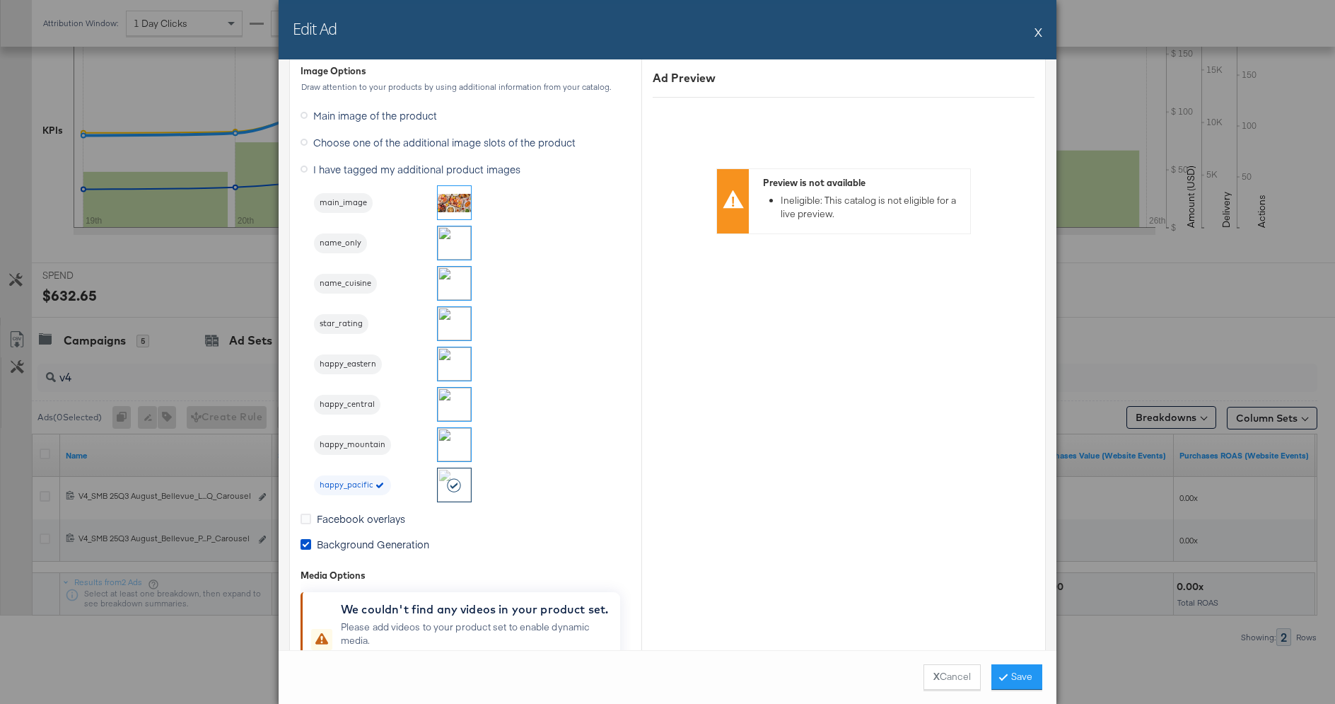
scroll to position [1316, 0]
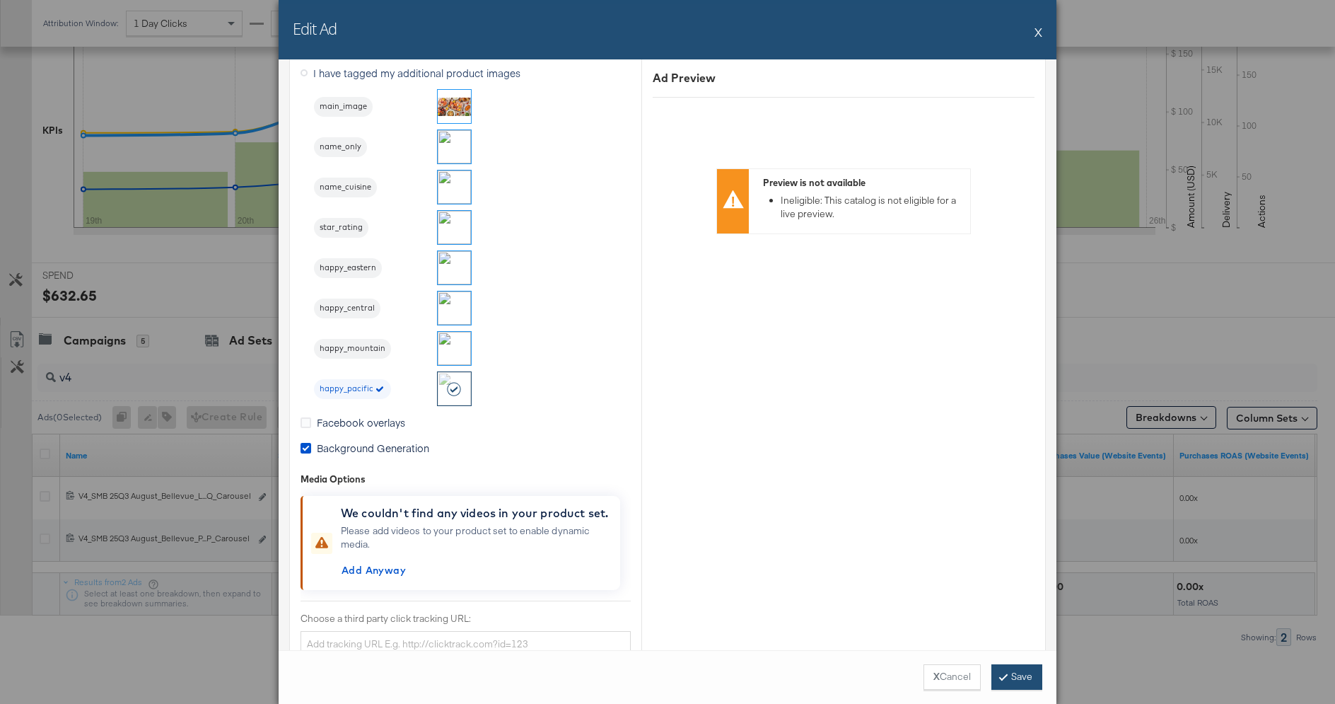
click at [1010, 674] on button "Save" at bounding box center [1016, 676] width 51 height 25
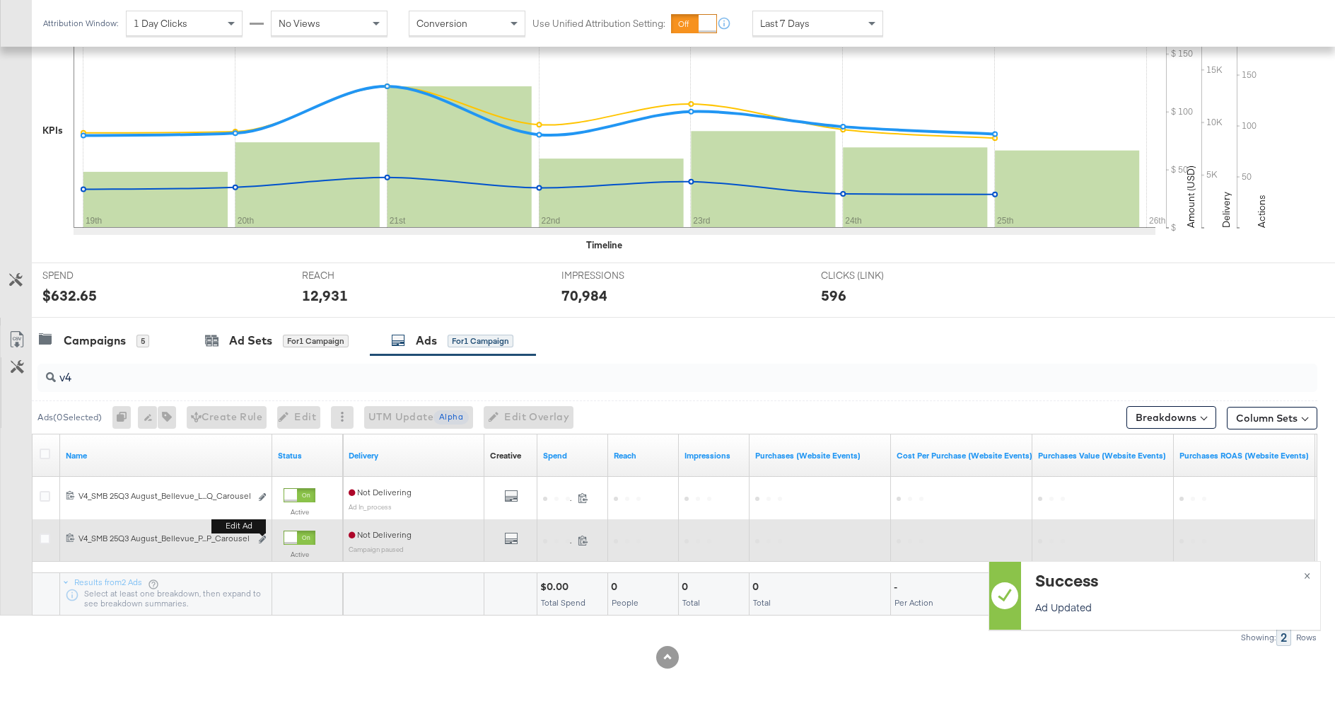
click at [262, 531] on b "Edit ad" at bounding box center [238, 525] width 54 height 15
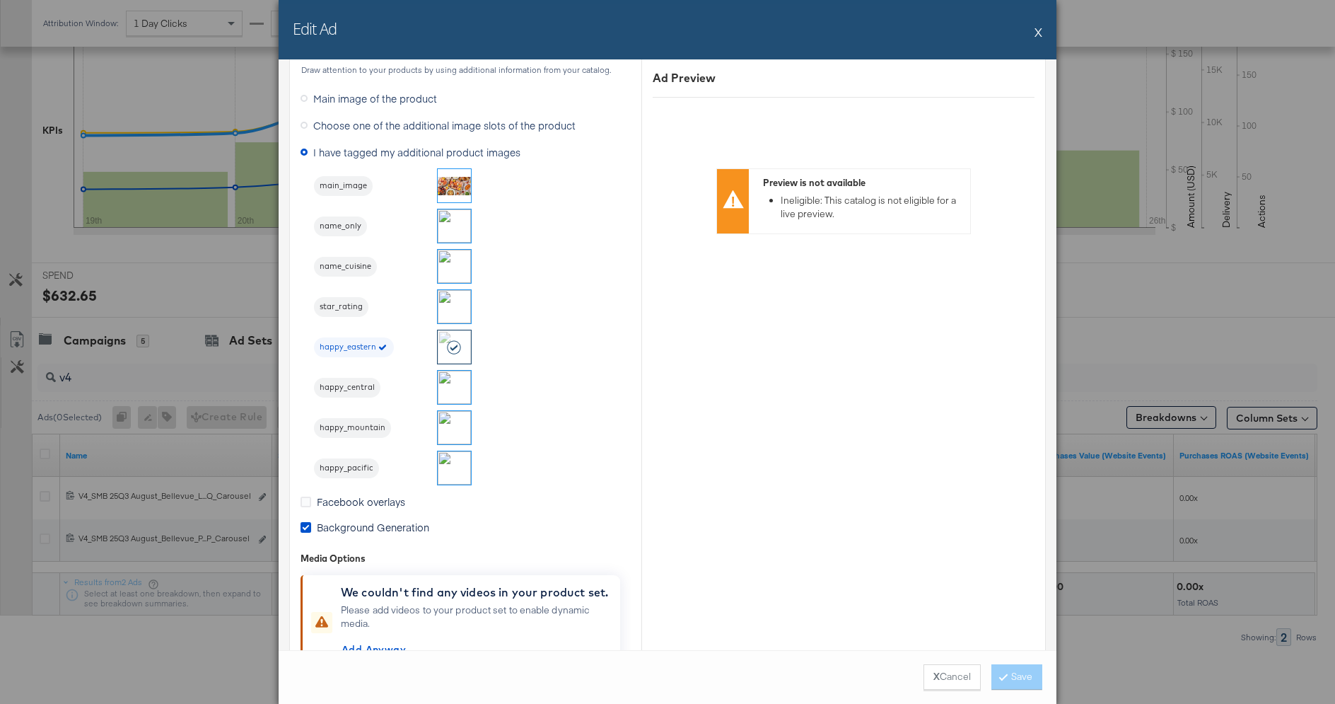
scroll to position [1279, 0]
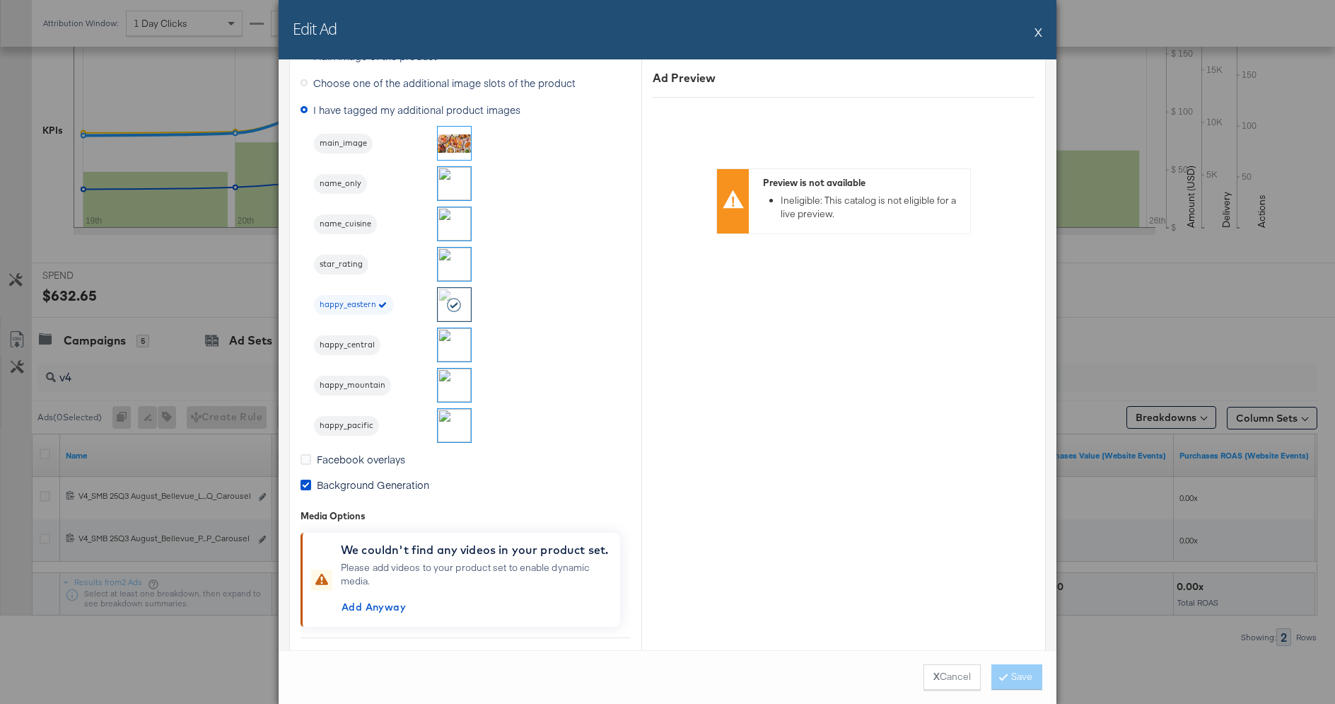
click at [327, 424] on span "happy_pacific" at bounding box center [346, 425] width 65 height 11
click at [1015, 683] on button "Save" at bounding box center [1016, 676] width 51 height 25
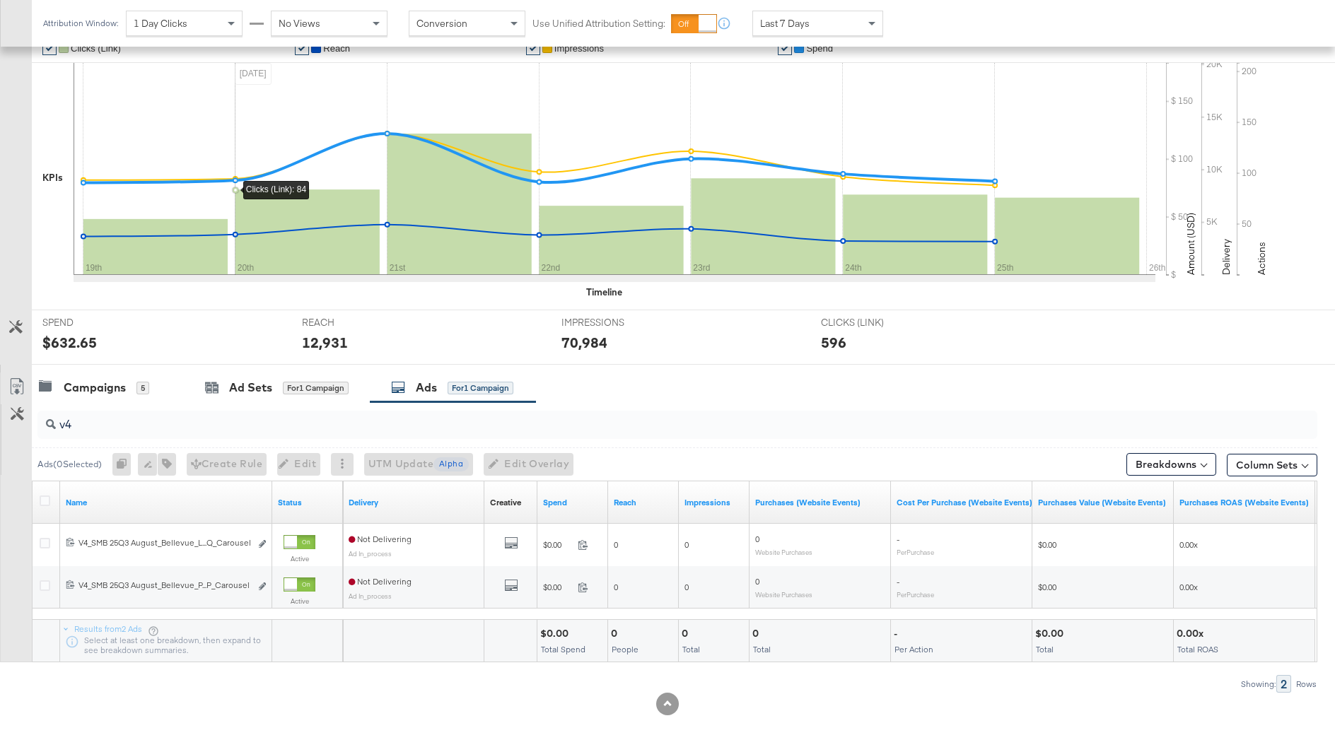
scroll to position [0, 0]
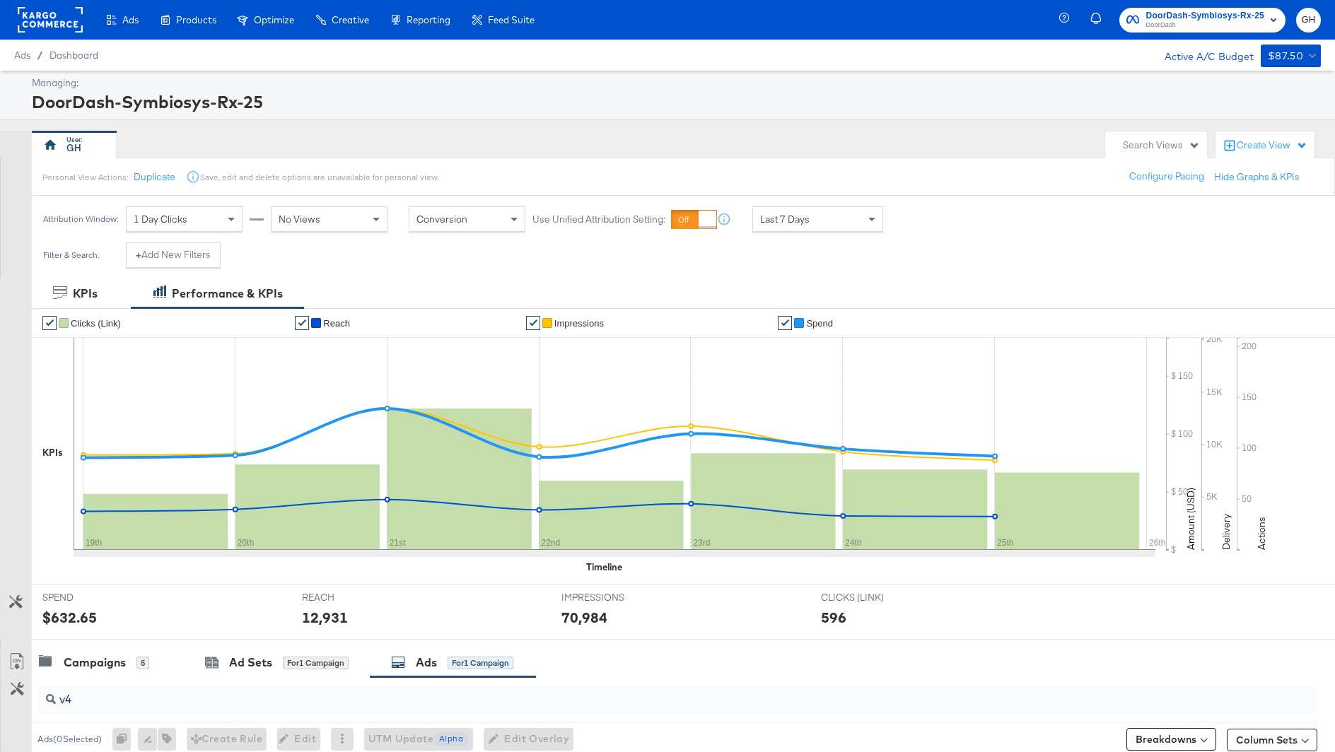
click at [42, 5] on div at bounding box center [50, 20] width 65 height 40
click at [43, 15] on rect at bounding box center [50, 19] width 65 height 25
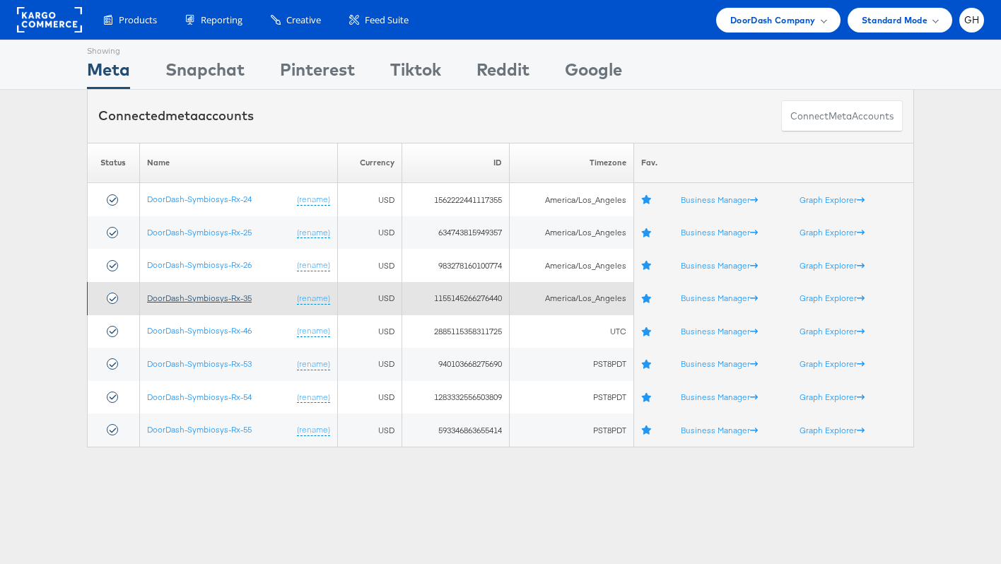
click at [197, 299] on link "DoorDash-Symbiosys-Rx-35" at bounding box center [199, 298] width 105 height 11
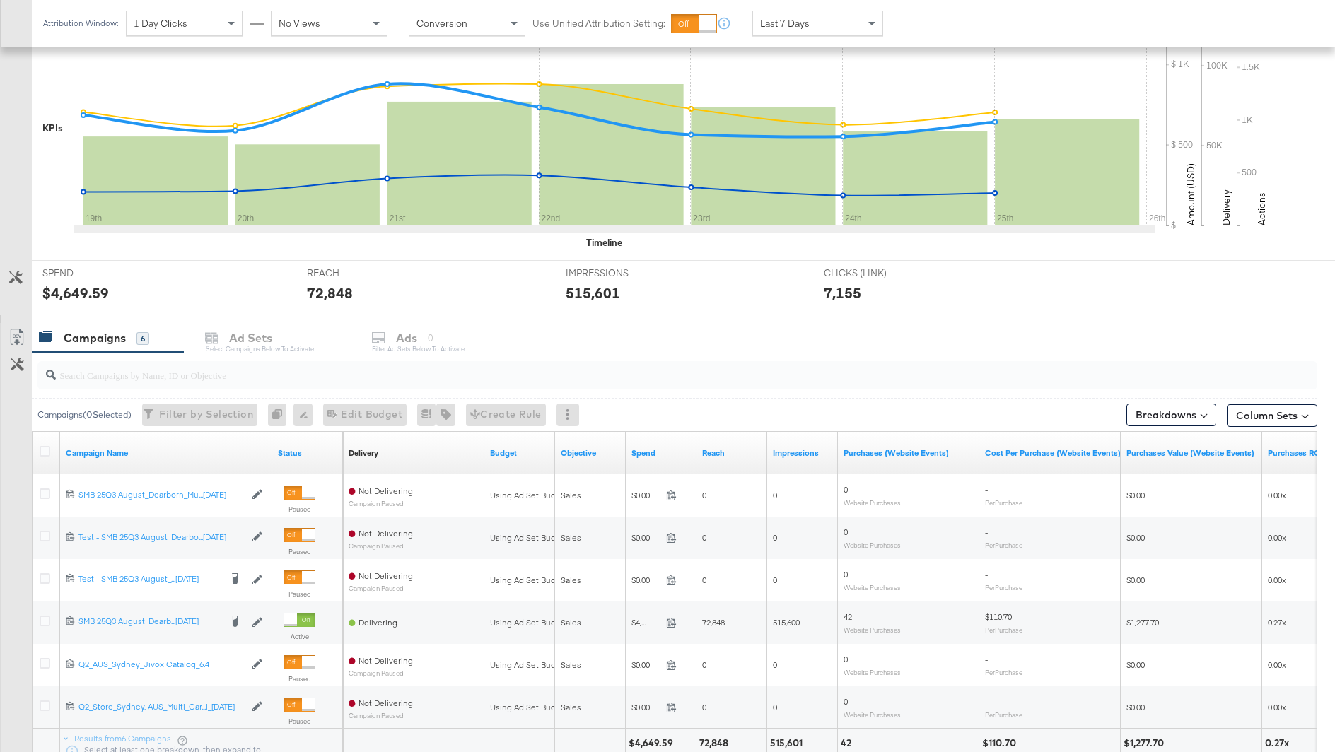
scroll to position [445, 0]
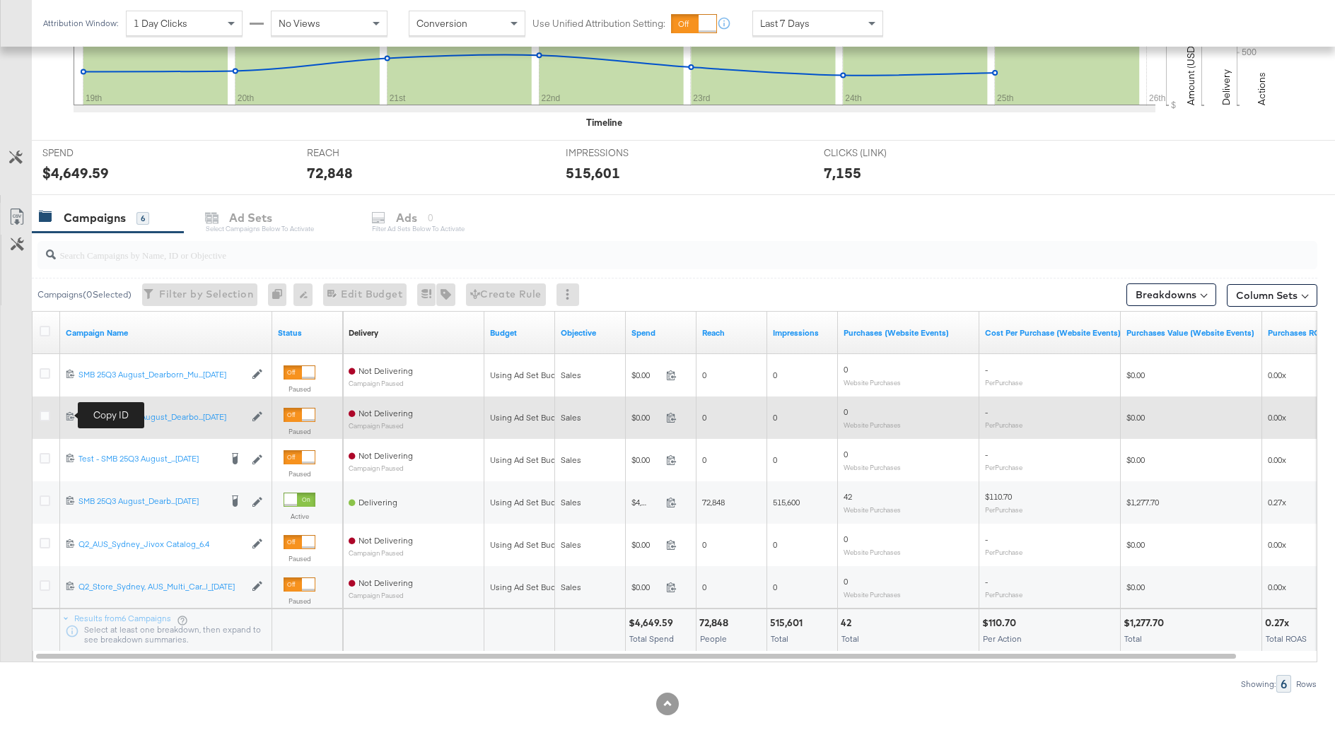
click at [70, 413] on icon at bounding box center [70, 416] width 9 height 9
click at [42, 413] on icon at bounding box center [45, 416] width 11 height 11
click at [0, 0] on input "checkbox" at bounding box center [0, 0] width 0 height 0
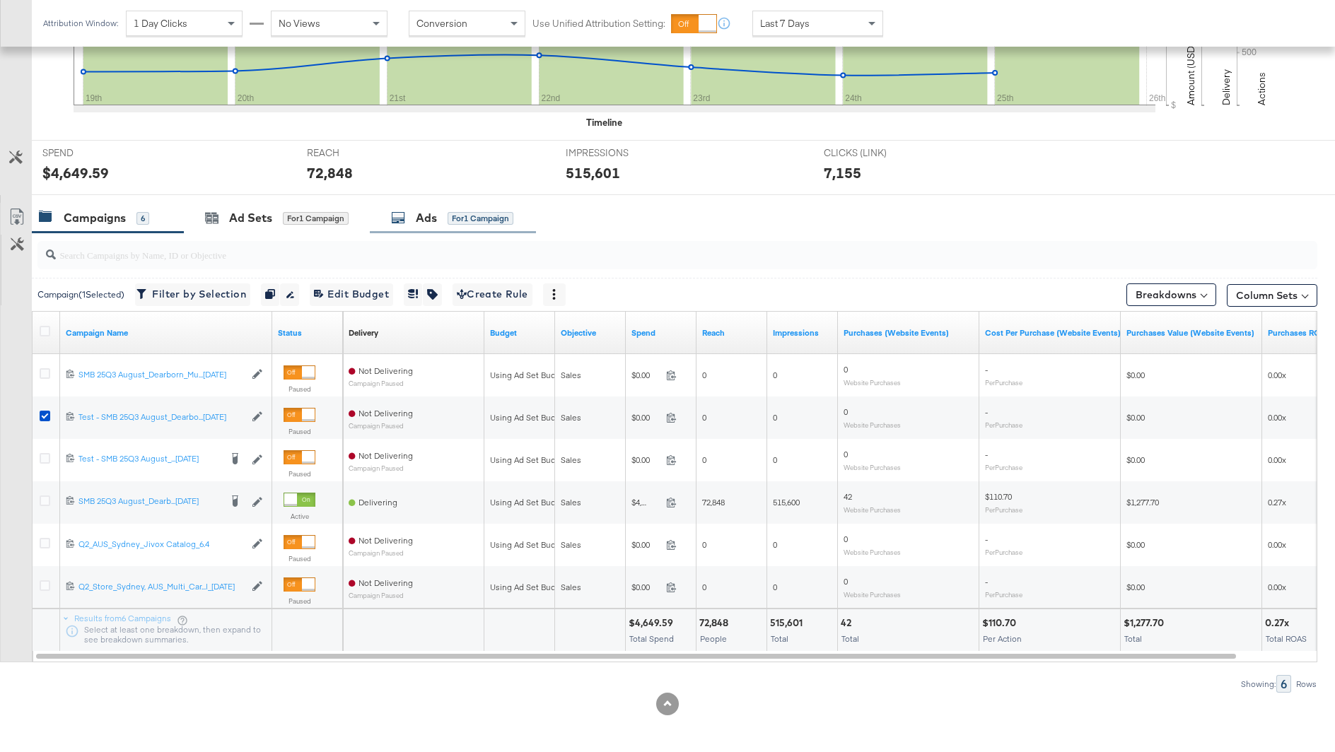
click at [433, 224] on div "Ads for 1 Campaign" at bounding box center [453, 218] width 166 height 30
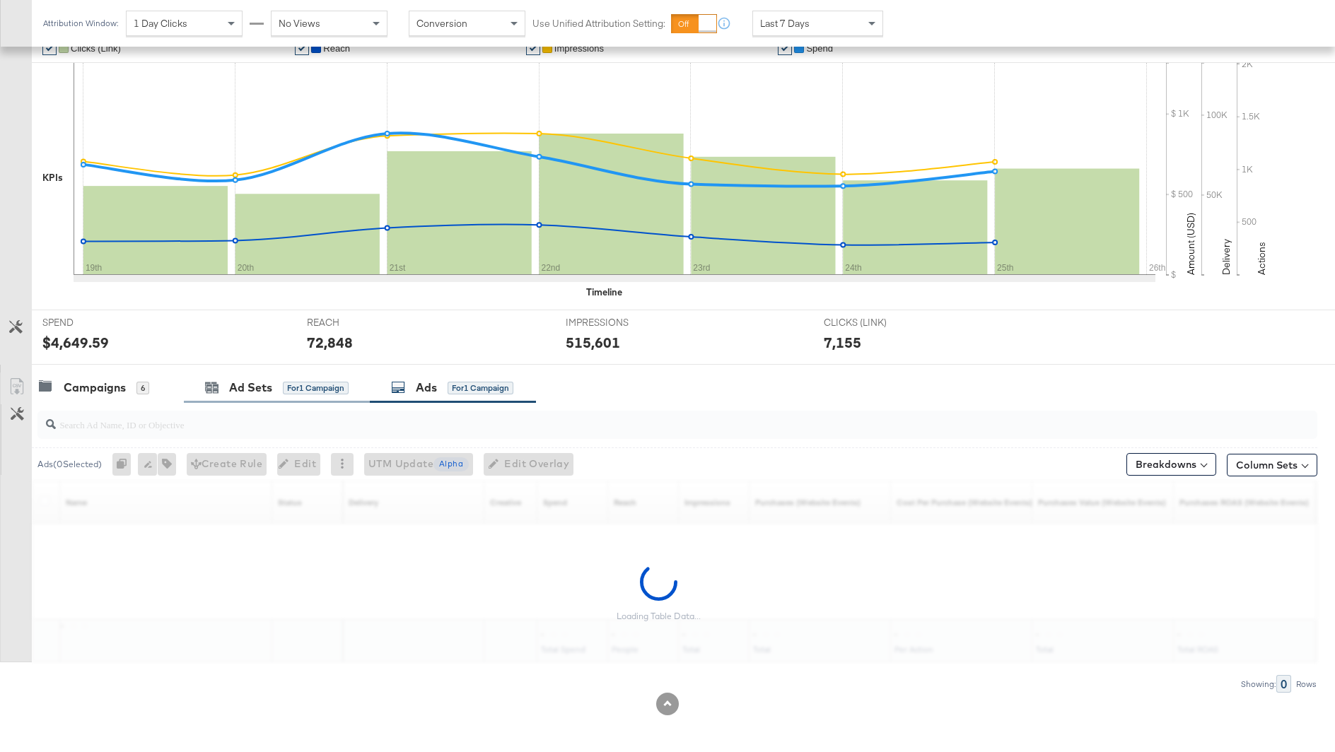
click at [264, 397] on div "KPIs Performance & KPIs Customize KPIs ✔ Clicks (Link) ✔ Reach ✔ Impressions ✔ …" at bounding box center [667, 379] width 1335 height 751
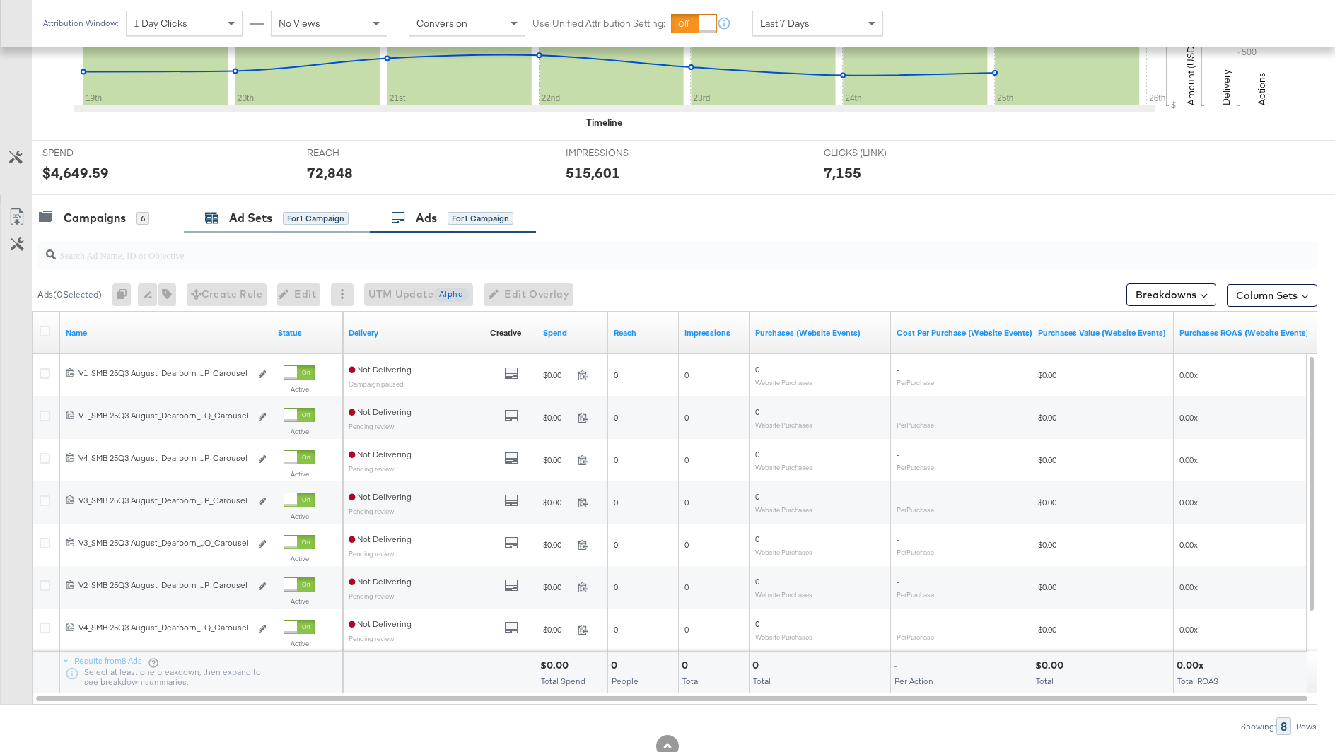
click at [244, 211] on div "Ad Sets" at bounding box center [250, 218] width 43 height 16
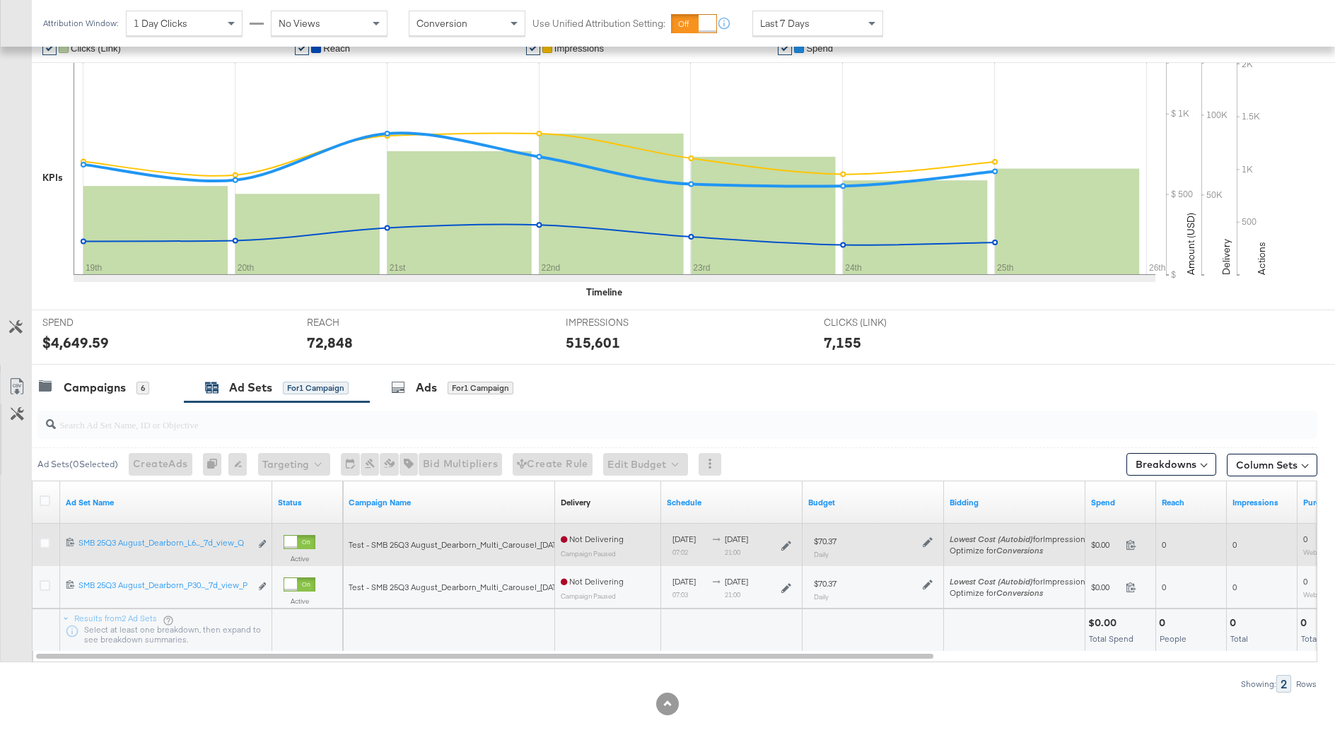
click at [37, 547] on div at bounding box center [47, 544] width 26 height 25
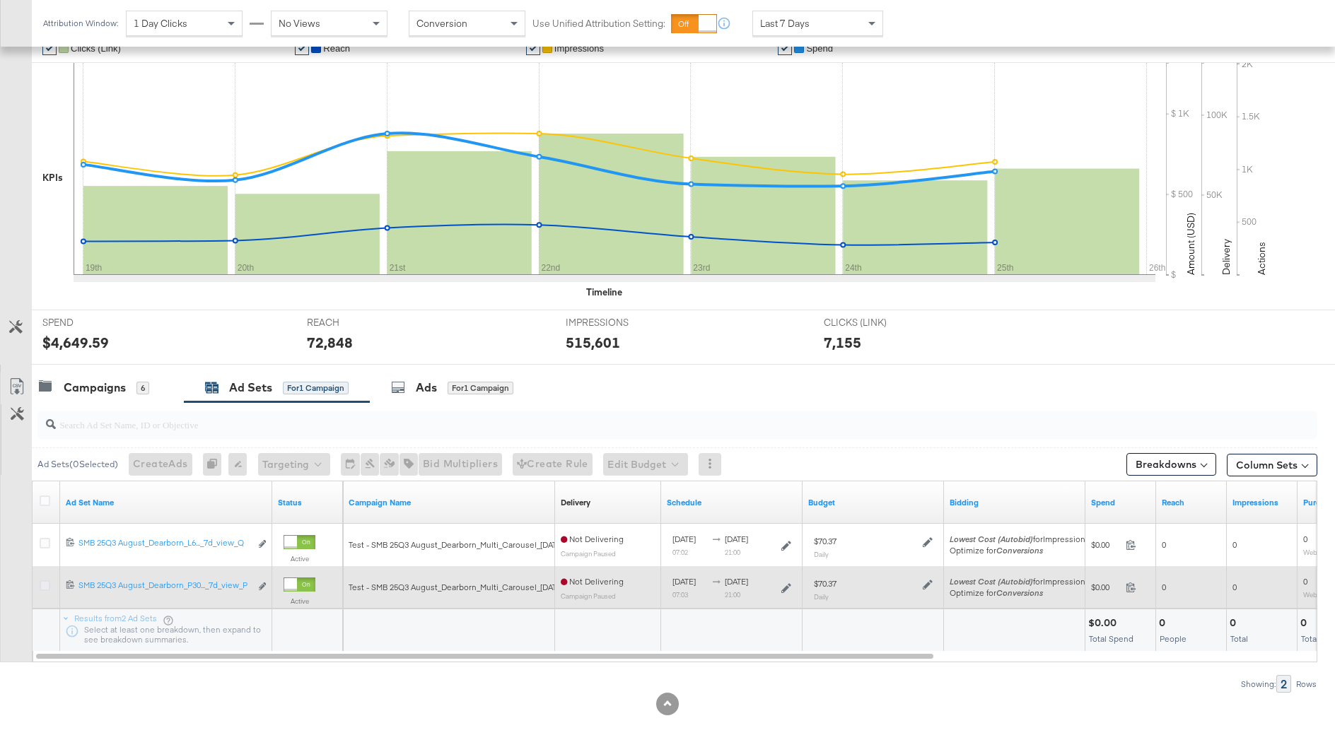
click at [43, 588] on icon at bounding box center [45, 586] width 11 height 11
click at [0, 0] on input "checkbox" at bounding box center [0, 0] width 0 height 0
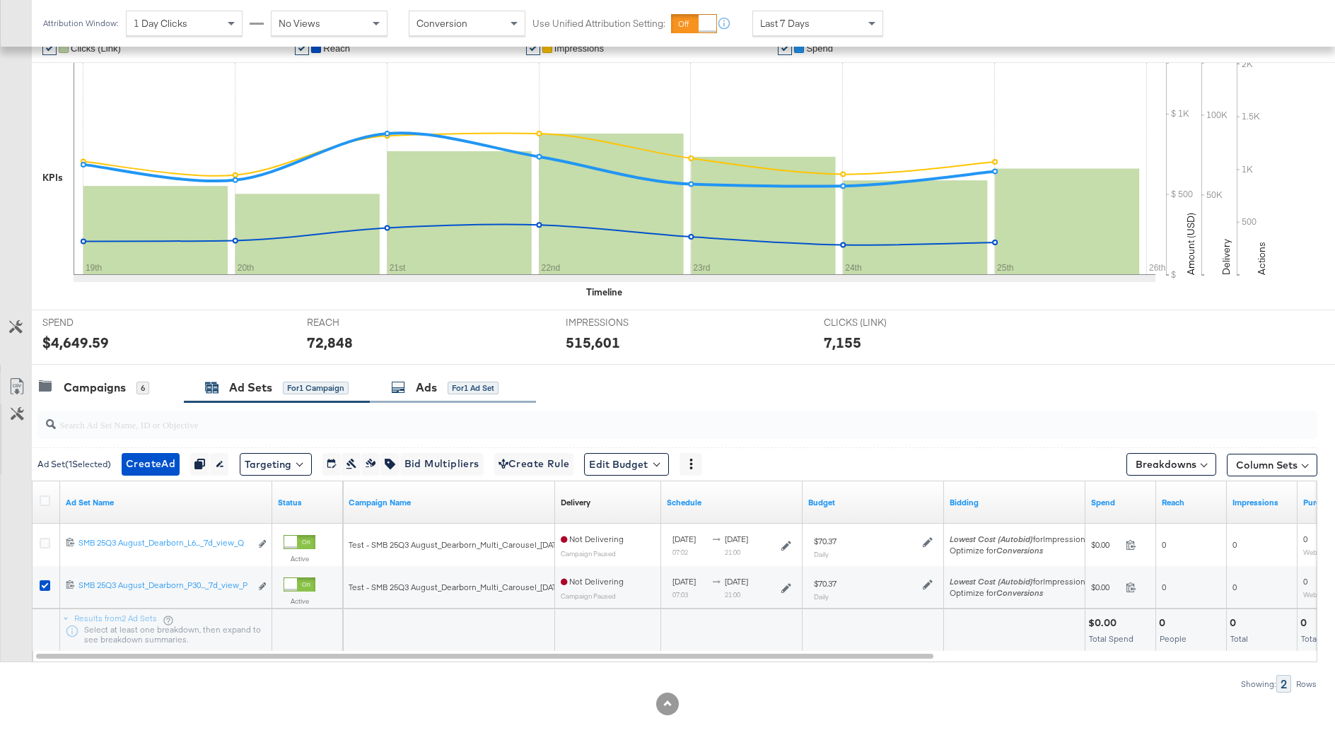
click at [408, 380] on div "Ads for 1 Ad Set" at bounding box center [444, 388] width 107 height 16
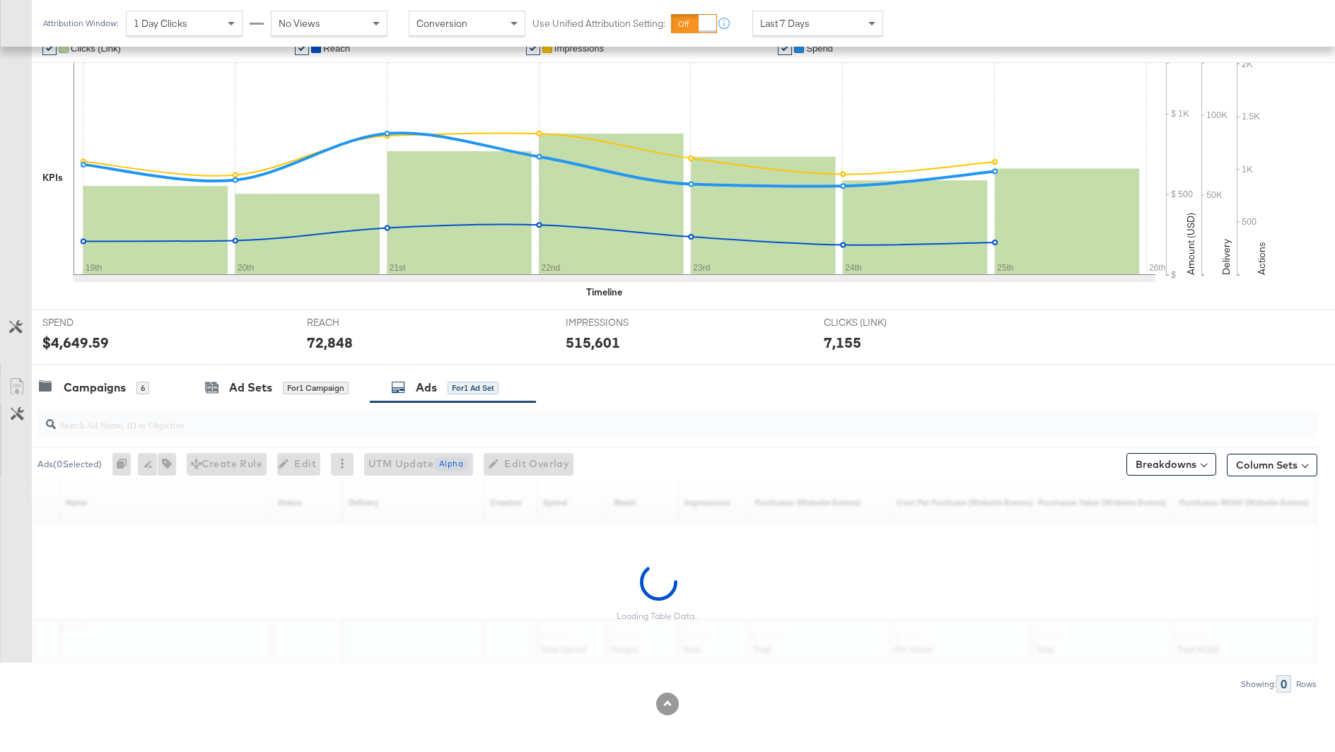
scroll to position [360, 0]
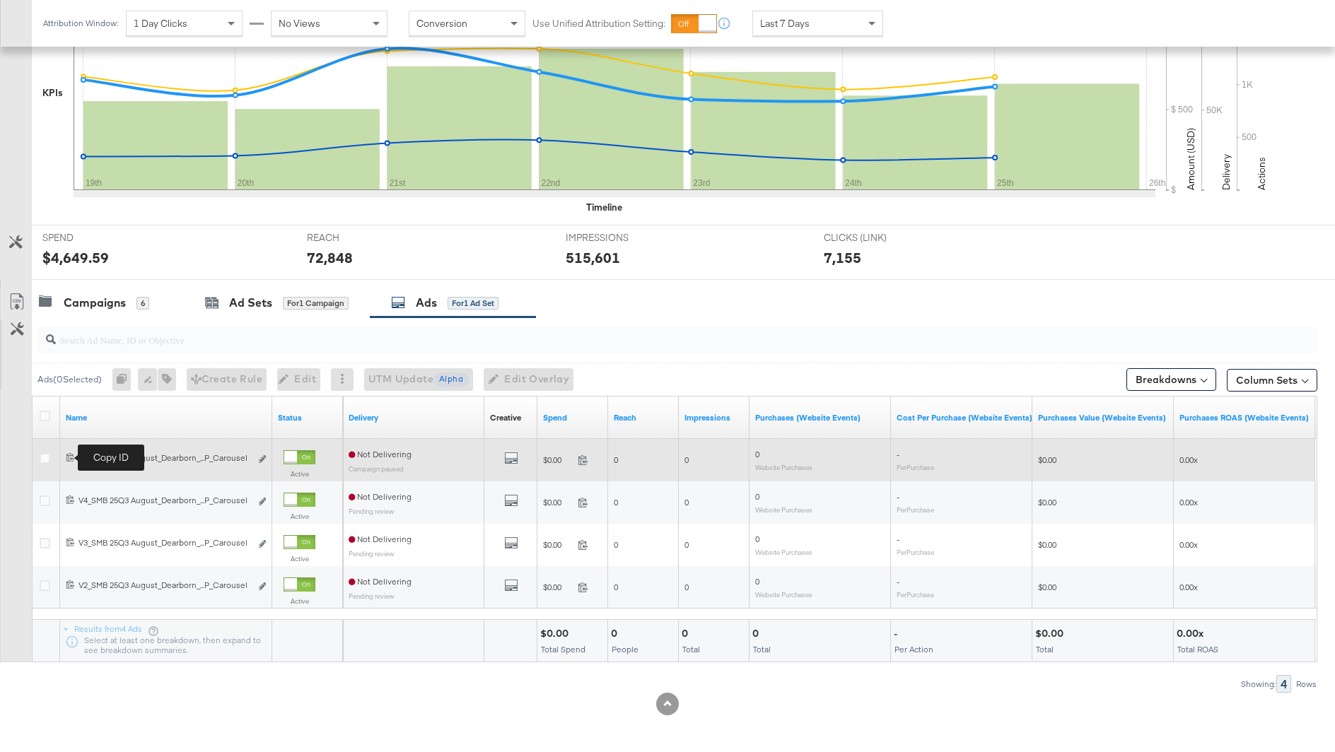
click at [71, 457] on icon at bounding box center [70, 457] width 8 height 8
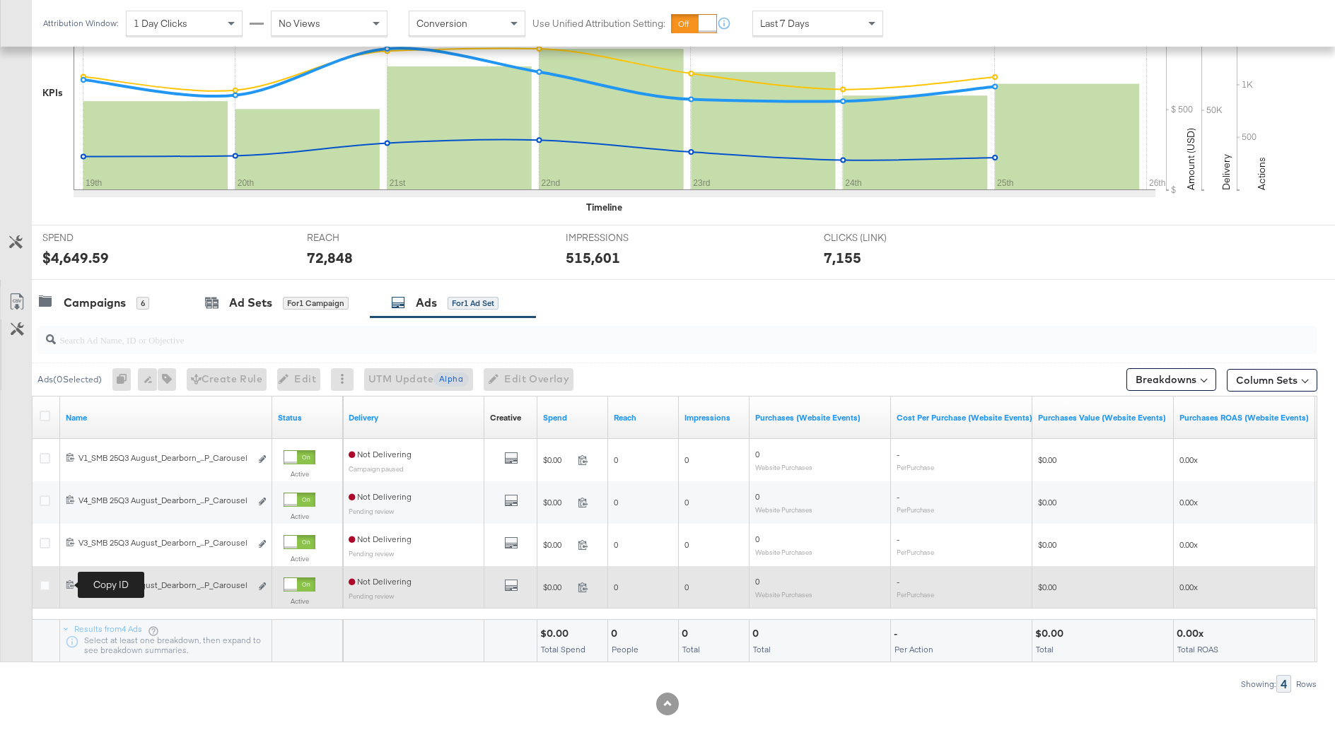
click at [66, 584] on icon at bounding box center [70, 584] width 9 height 9
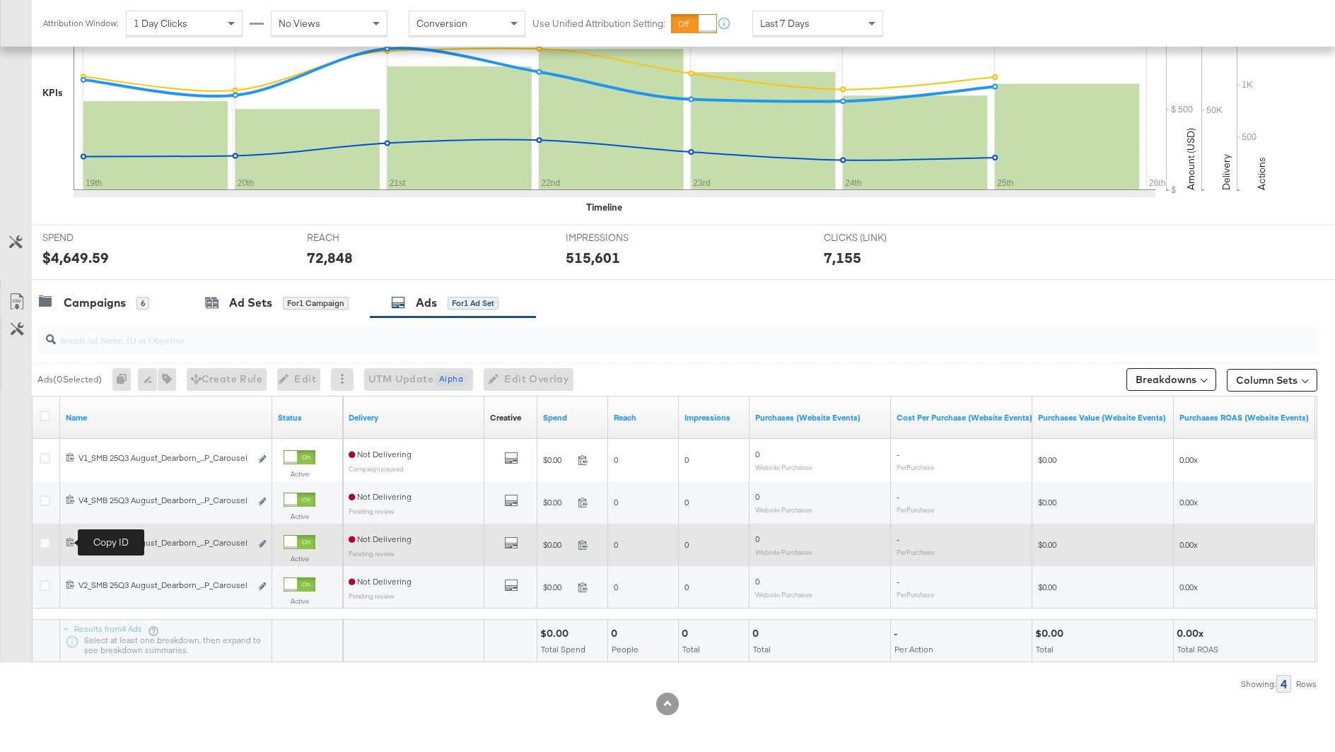
click at [69, 543] on icon at bounding box center [70, 541] width 9 height 9
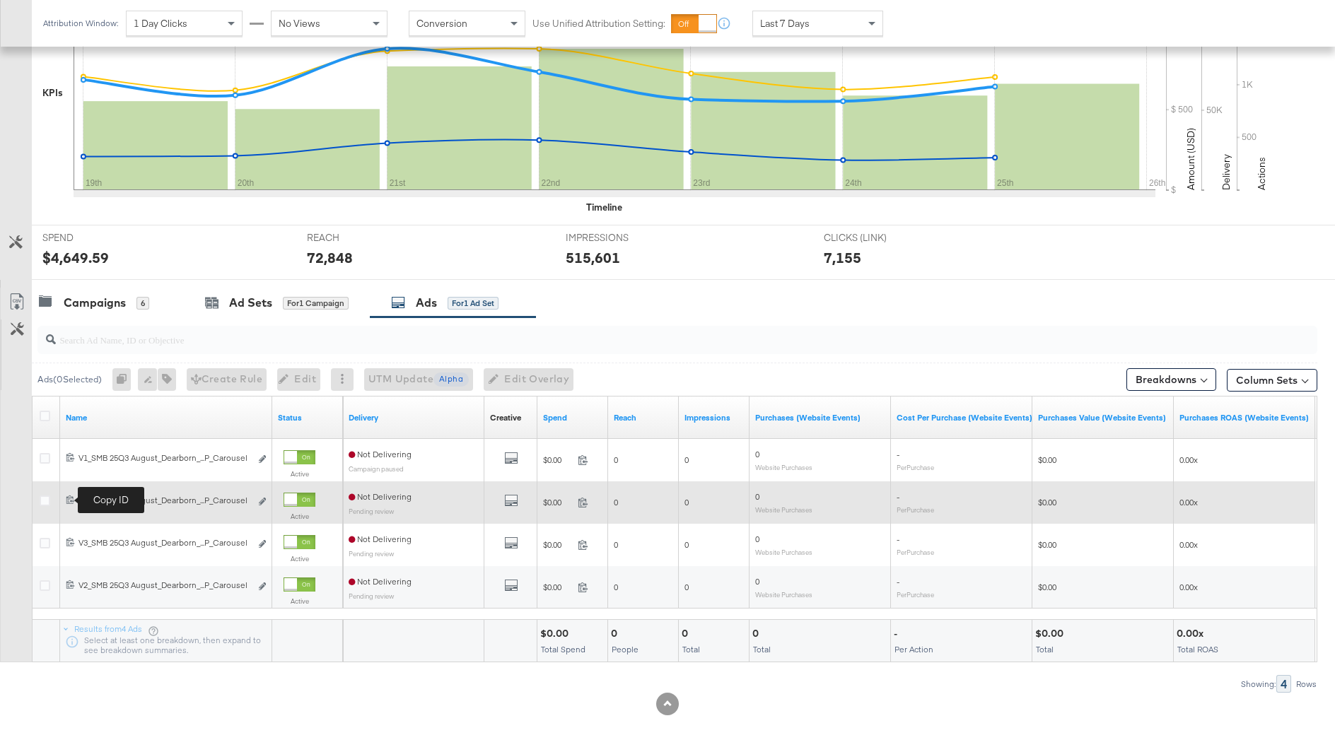
click at [71, 498] on icon at bounding box center [70, 499] width 9 height 9
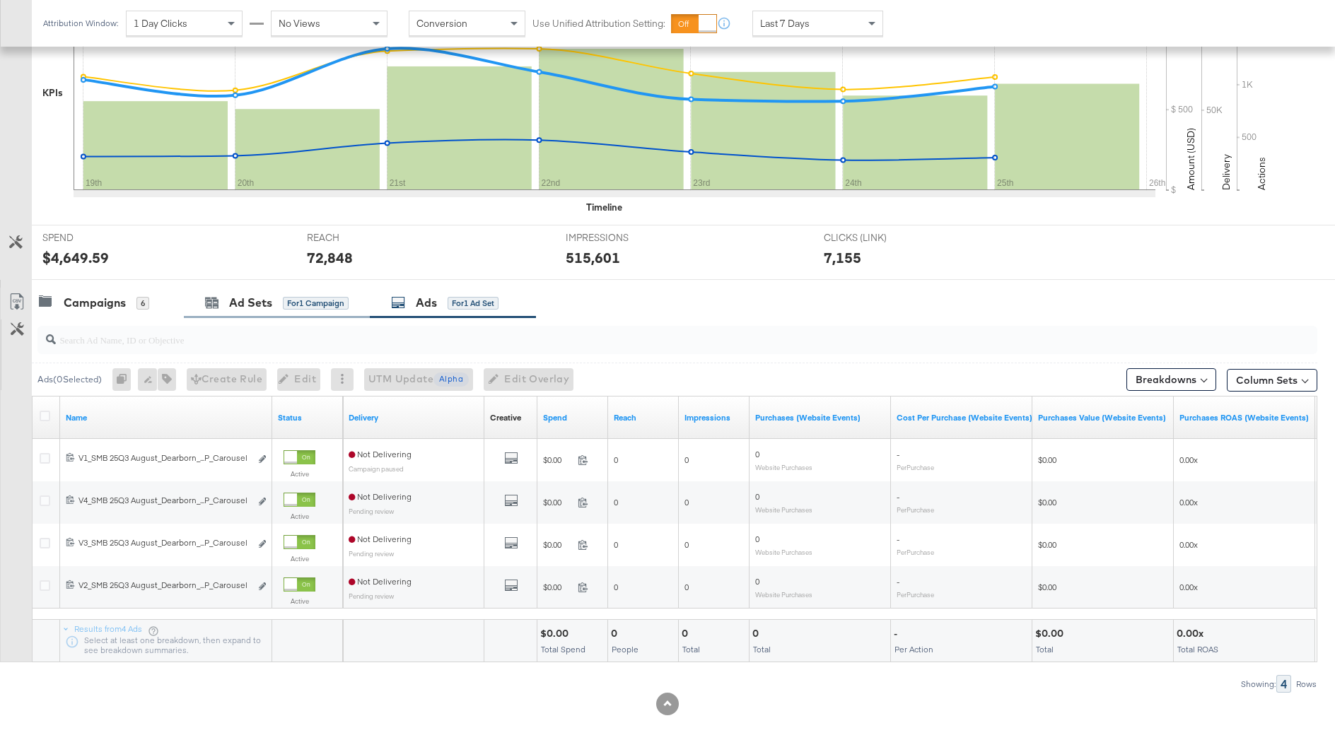
click at [267, 291] on div "Ad Sets for 1 Campaign" at bounding box center [277, 303] width 186 height 30
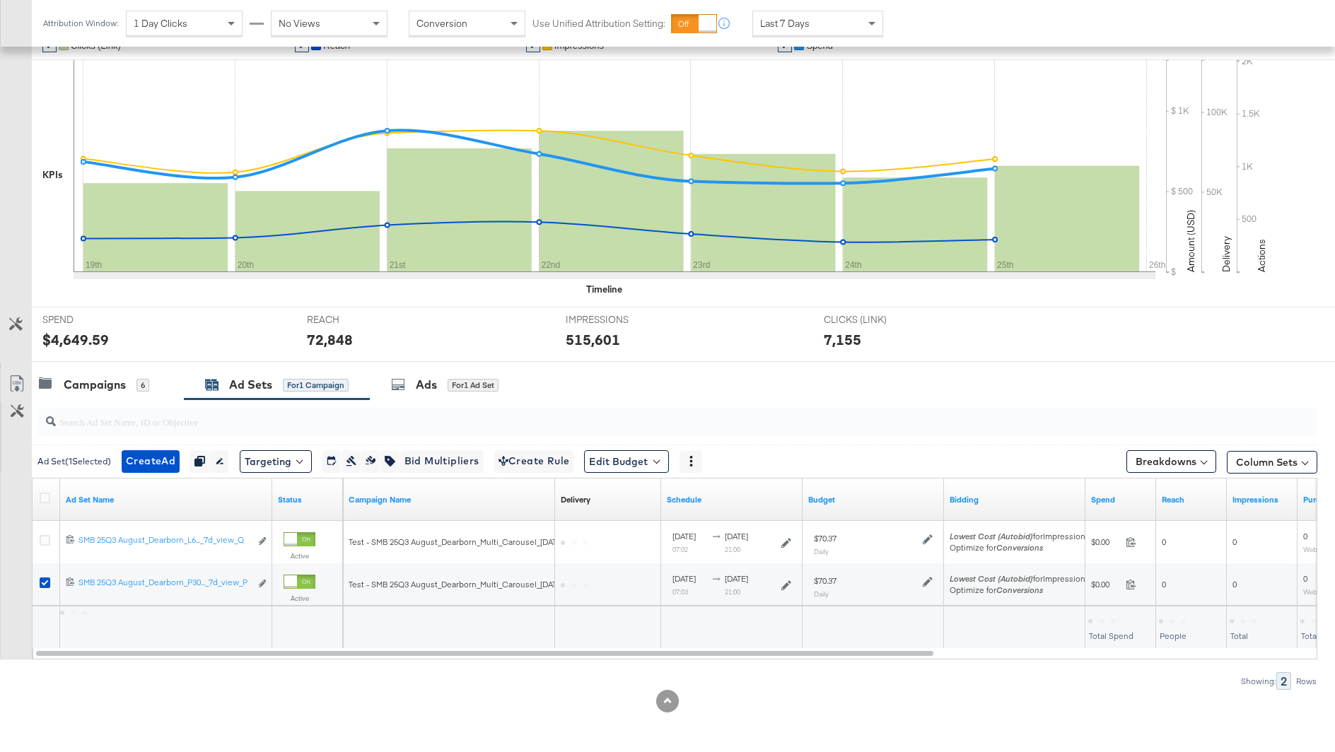
scroll to position [275, 0]
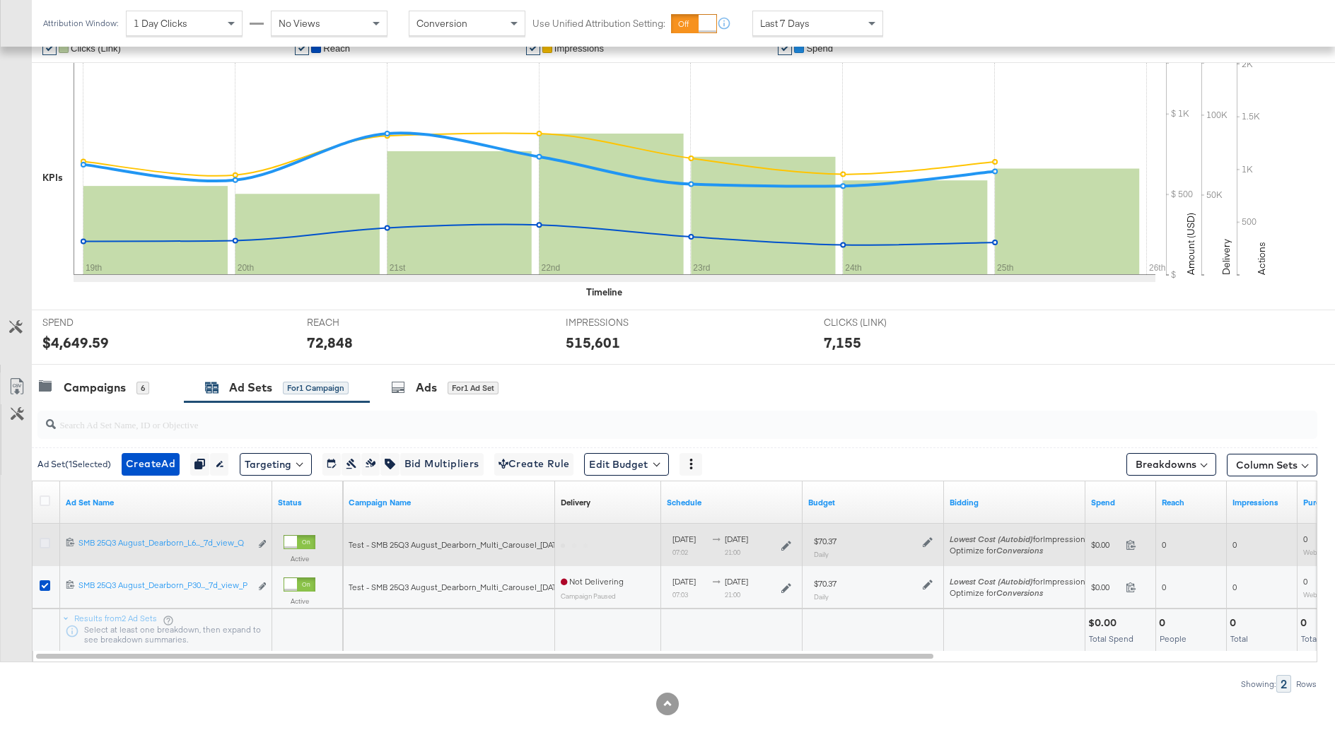
click at [48, 538] on icon at bounding box center [45, 543] width 11 height 11
click at [0, 0] on input "checkbox" at bounding box center [0, 0] width 0 height 0
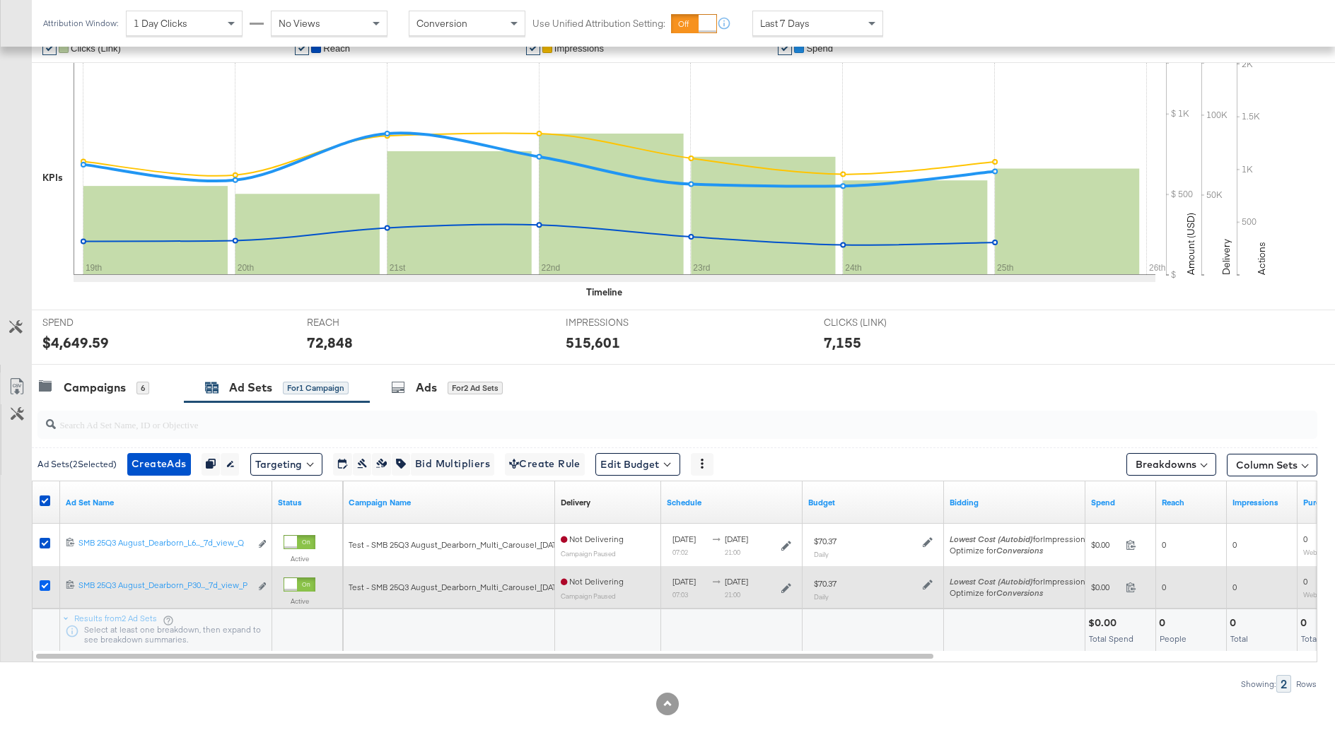
click at [45, 587] on icon at bounding box center [45, 586] width 11 height 11
click at [0, 0] on input "checkbox" at bounding box center [0, 0] width 0 height 0
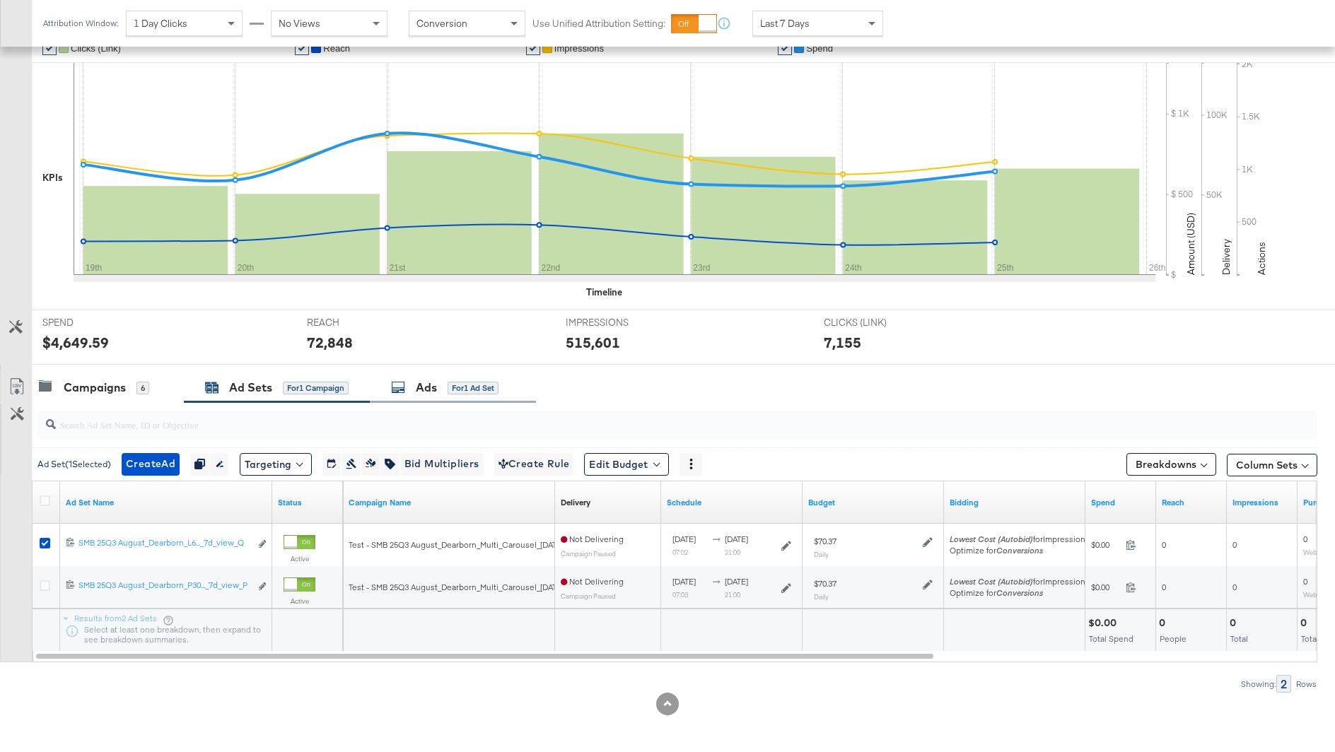
click at [419, 391] on div "Ads" at bounding box center [426, 388] width 21 height 16
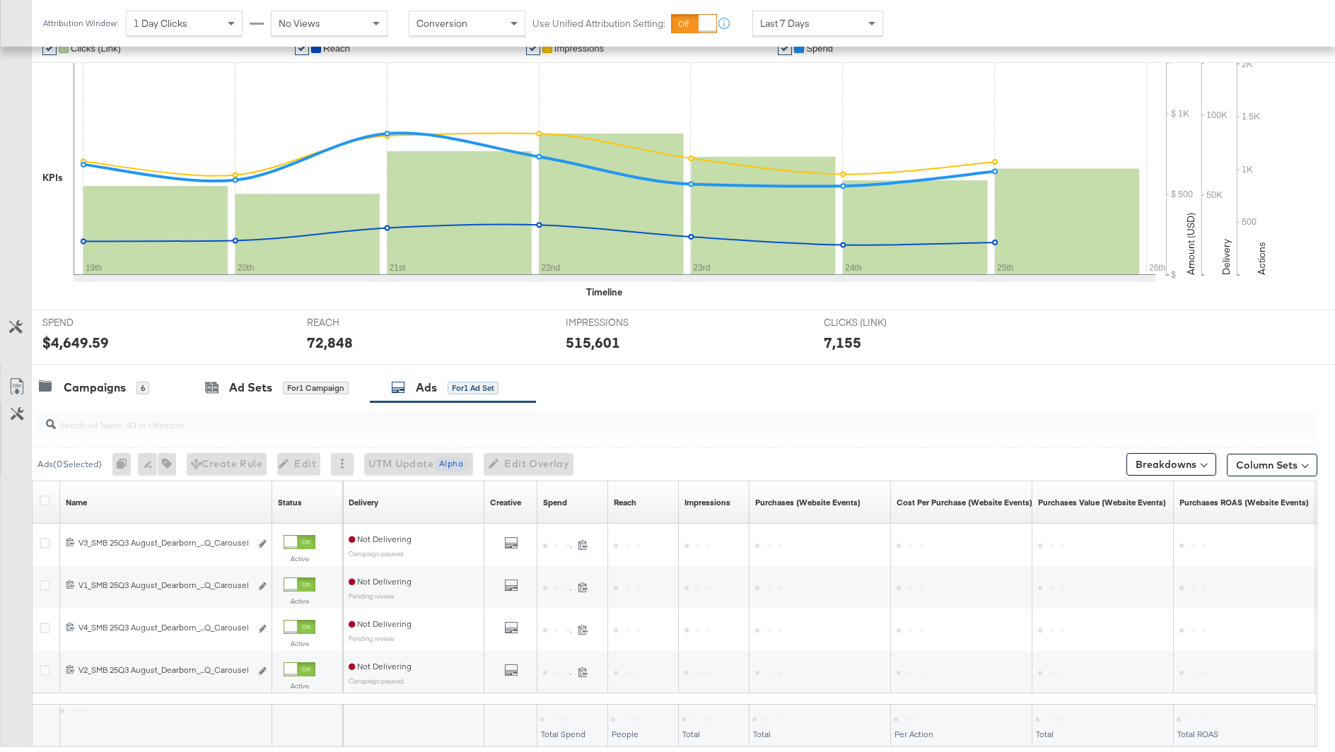
scroll to position [360, 0]
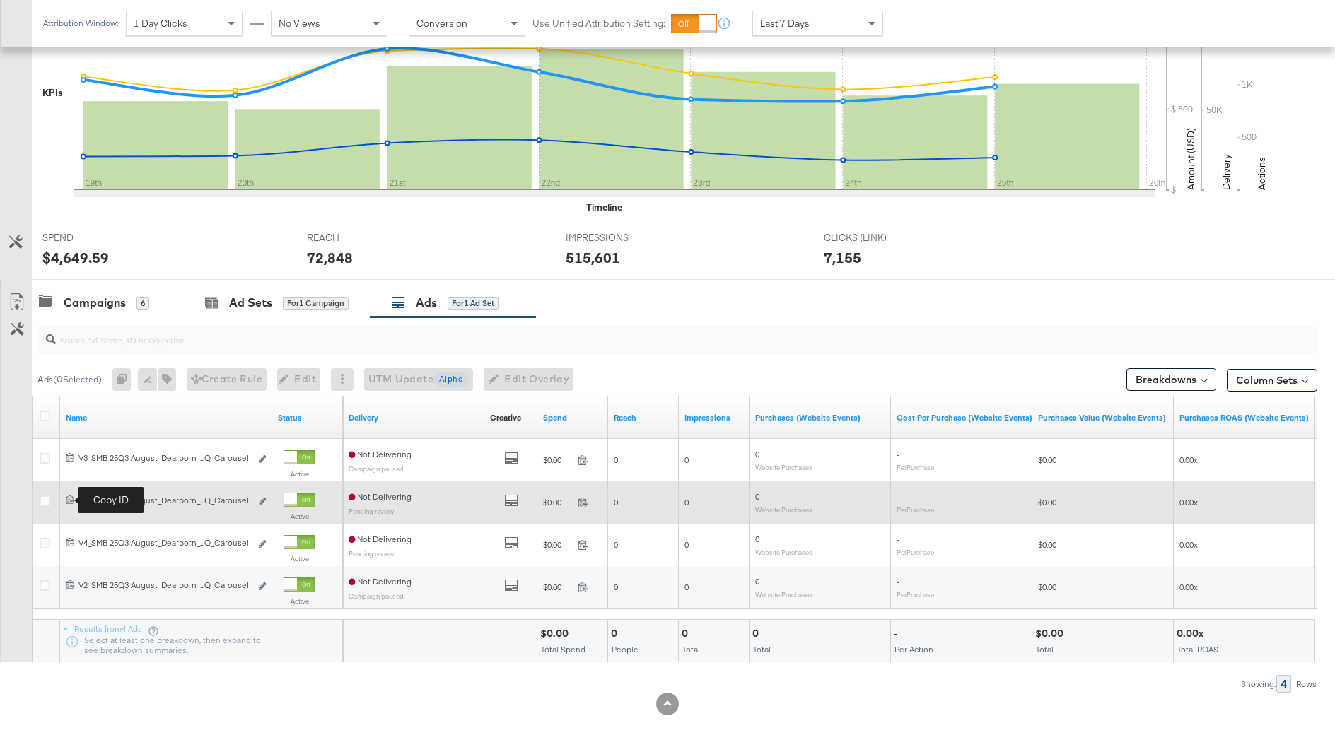
click at [71, 498] on icon at bounding box center [70, 499] width 9 height 9
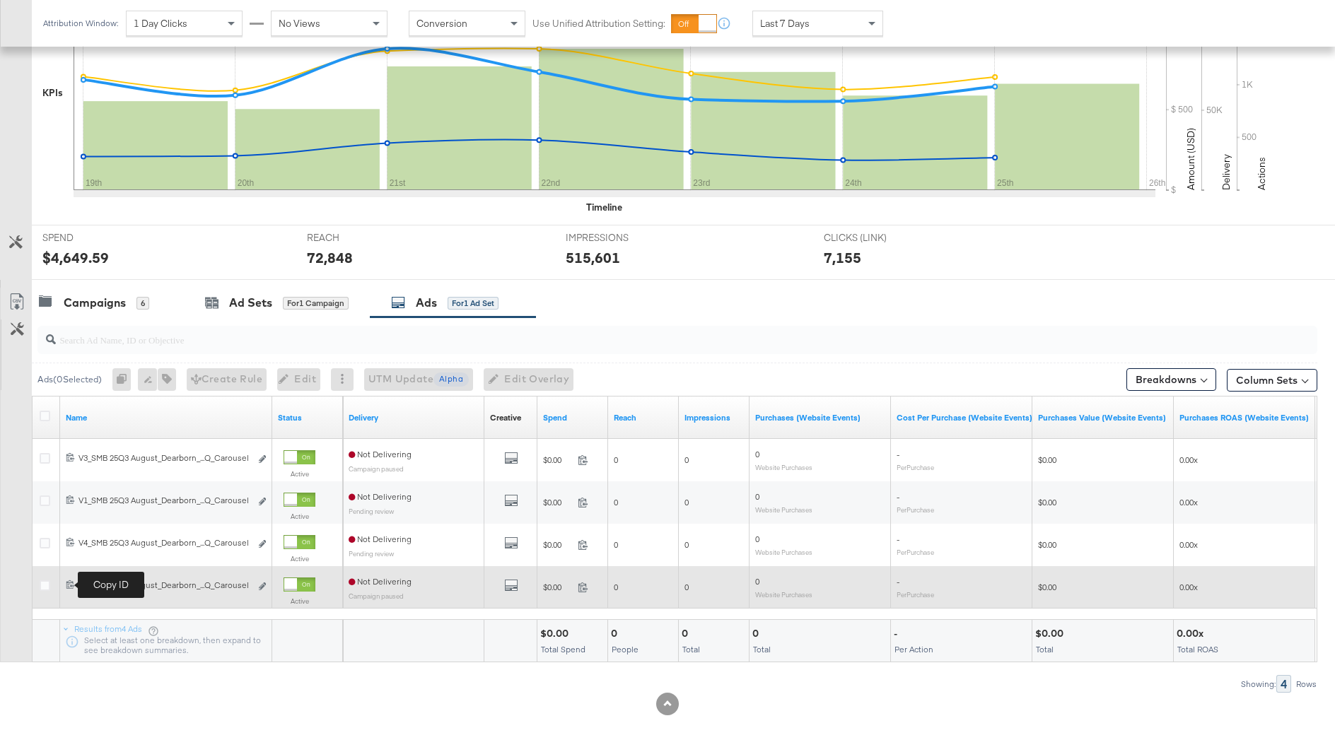
click at [71, 585] on icon at bounding box center [70, 584] width 9 height 9
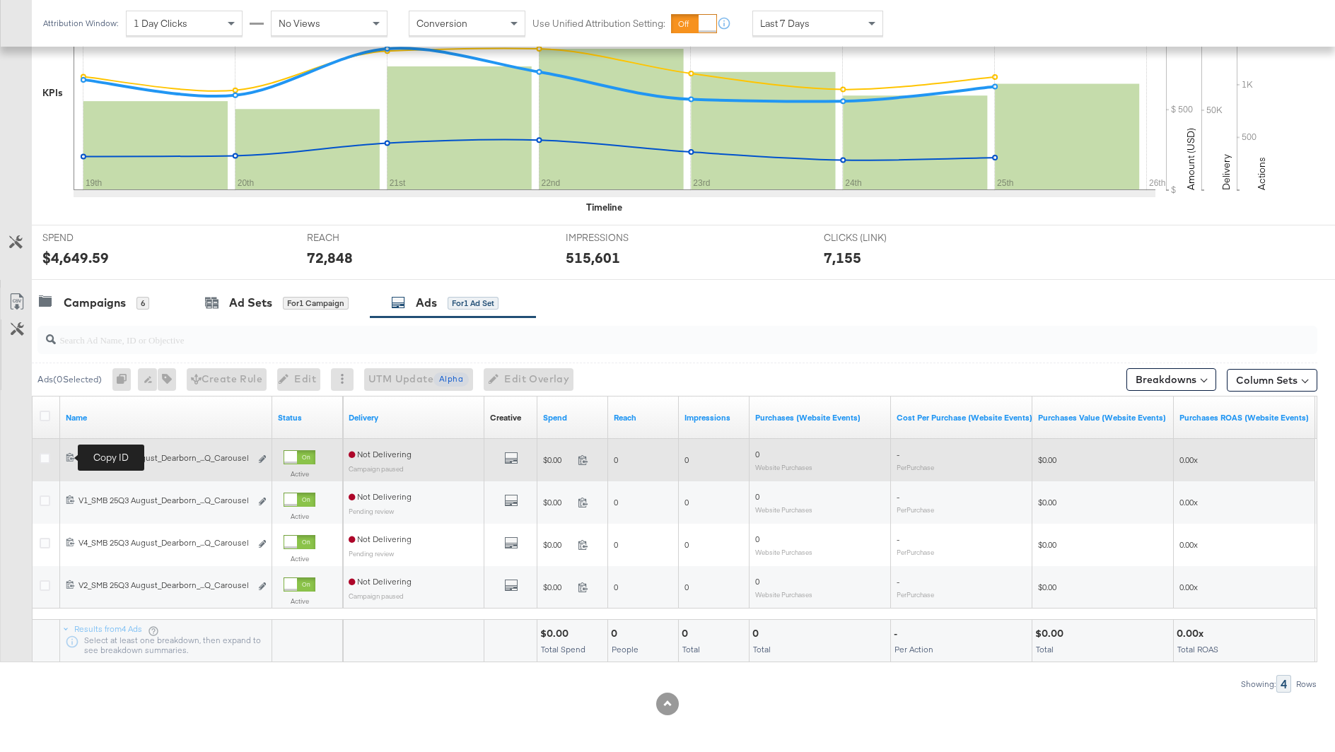
click at [68, 457] on icon at bounding box center [70, 457] width 8 height 8
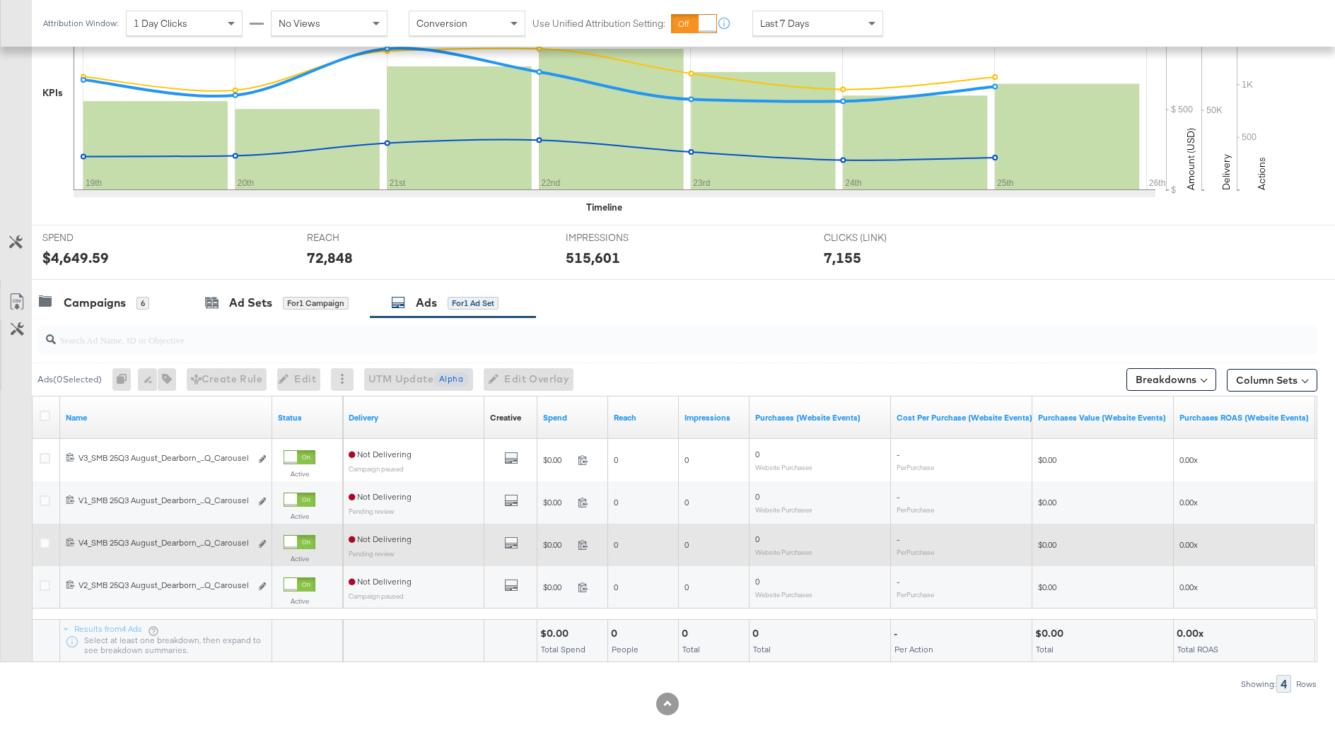
click at [64, 541] on div "120233210340780106 V4_SMB 25Q3 August_Dearborn_L6m - P30d_Q_Carousel V4_SMB 25Q…" at bounding box center [166, 545] width 212 height 26
click at [66, 541] on span at bounding box center [72, 543] width 13 height 11
